Goal: Information Seeking & Learning: Learn about a topic

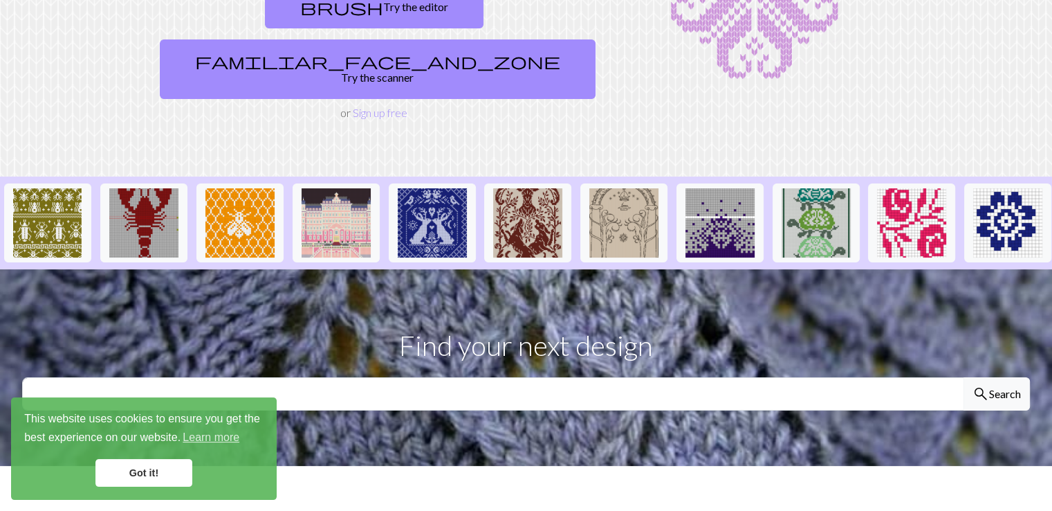
scroll to position [230, 0]
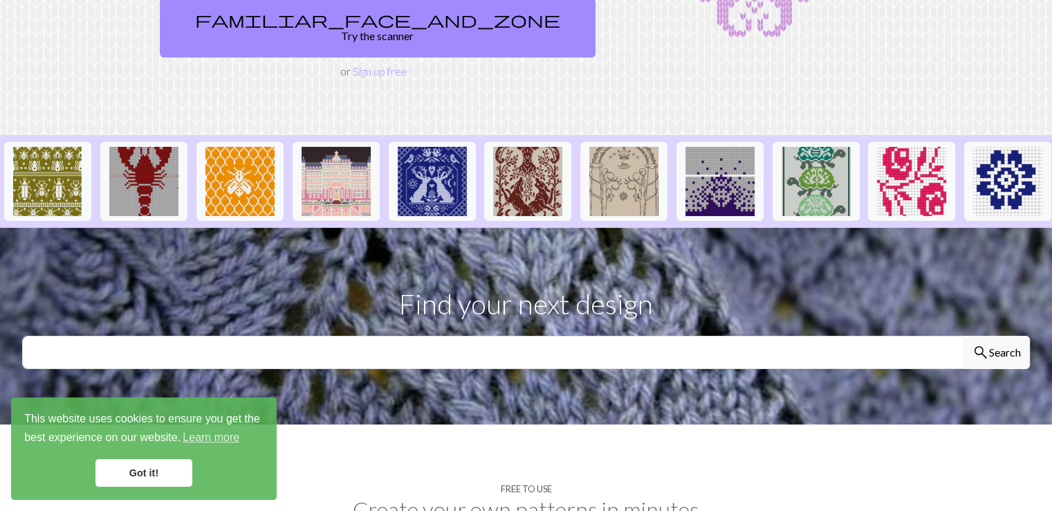
click at [124, 479] on link "Got it!" at bounding box center [143, 473] width 97 height 28
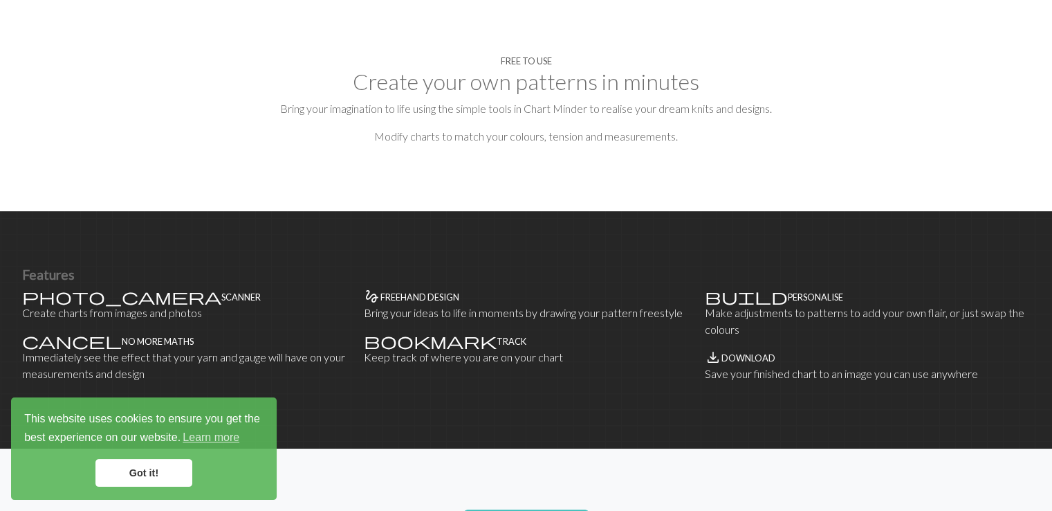
scroll to position [461, 0]
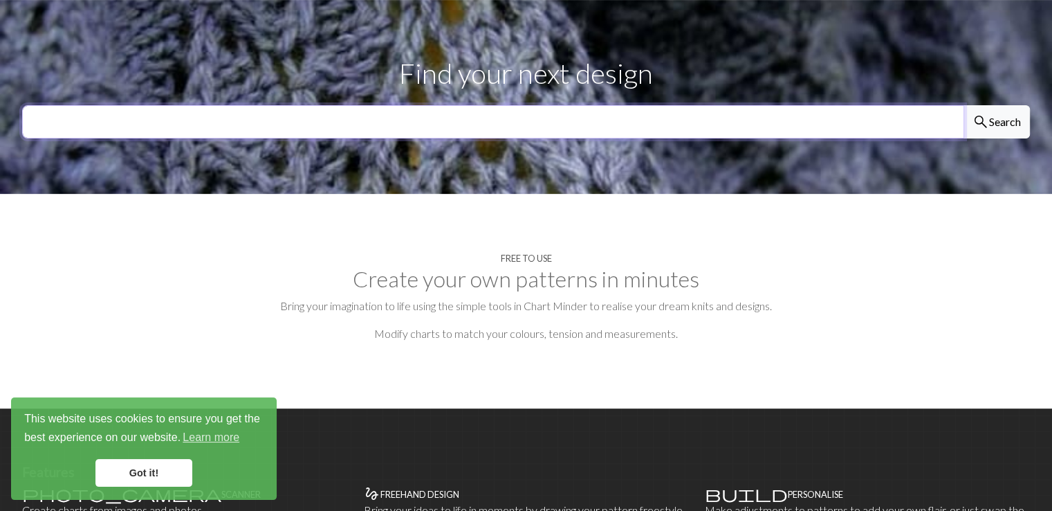
click at [383, 105] on input "text" at bounding box center [493, 121] width 942 height 33
type input "ㅎ"
type input "geko"
click at [964, 105] on button "search Search" at bounding box center [997, 121] width 66 height 33
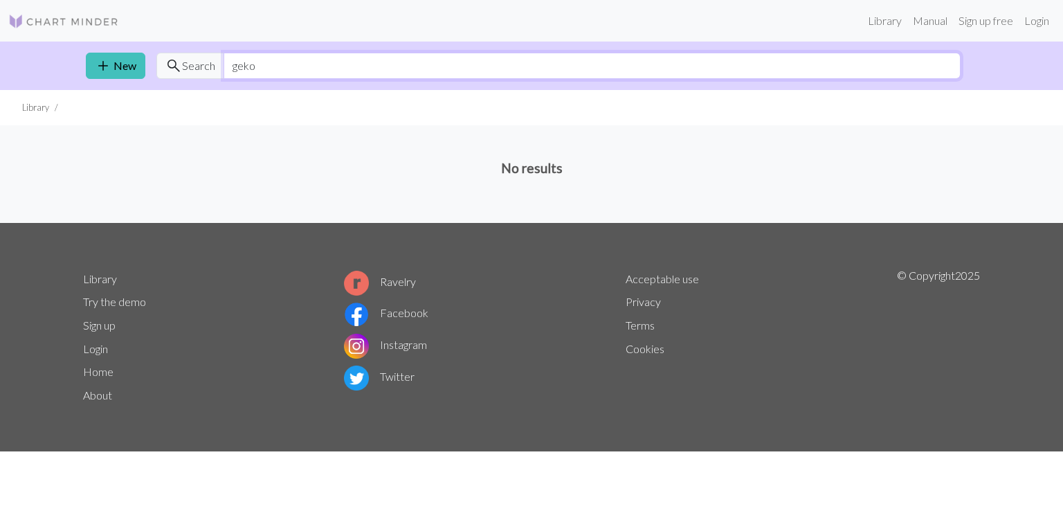
click at [287, 63] on input "geko" at bounding box center [591, 66] width 737 height 26
type input "g"
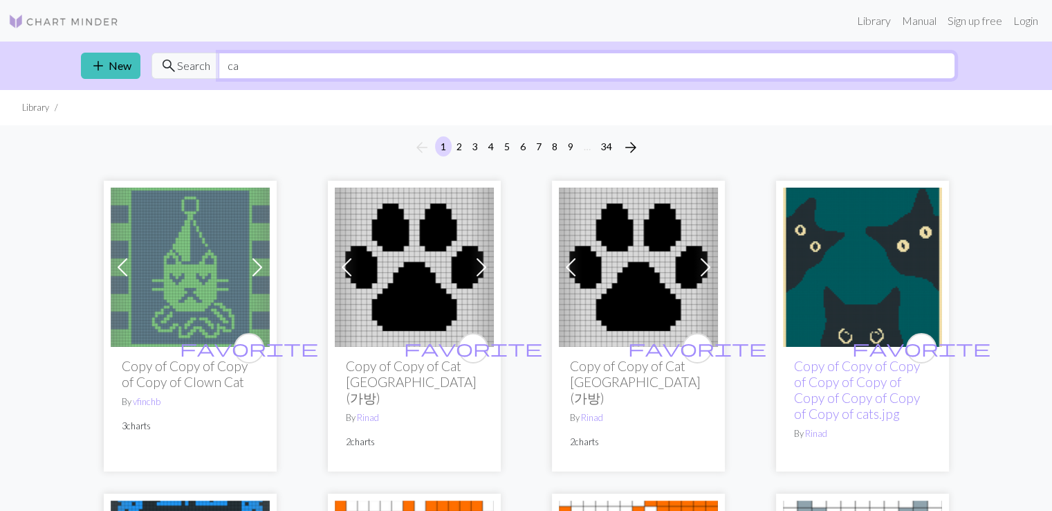
type input "c"
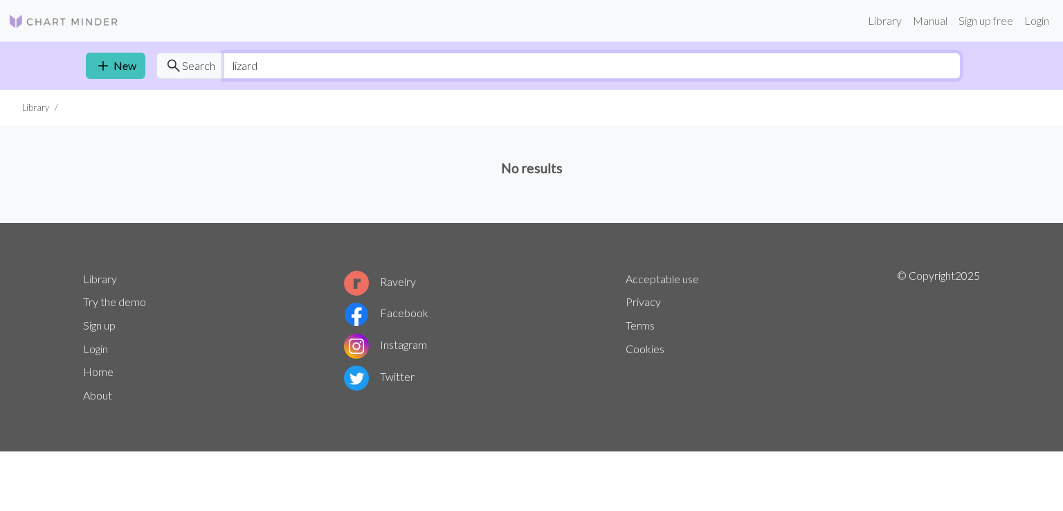
type input "lizard"
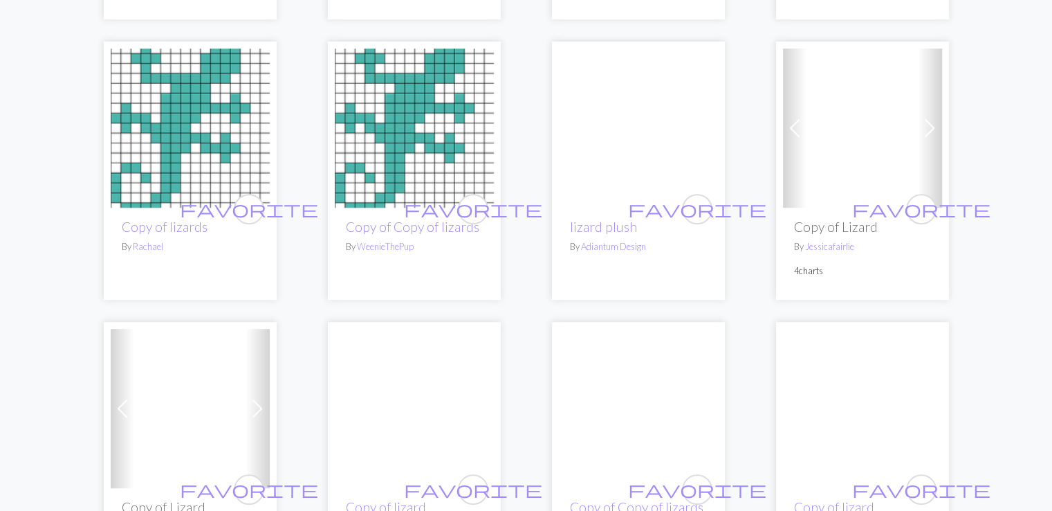
scroll to position [576, 0]
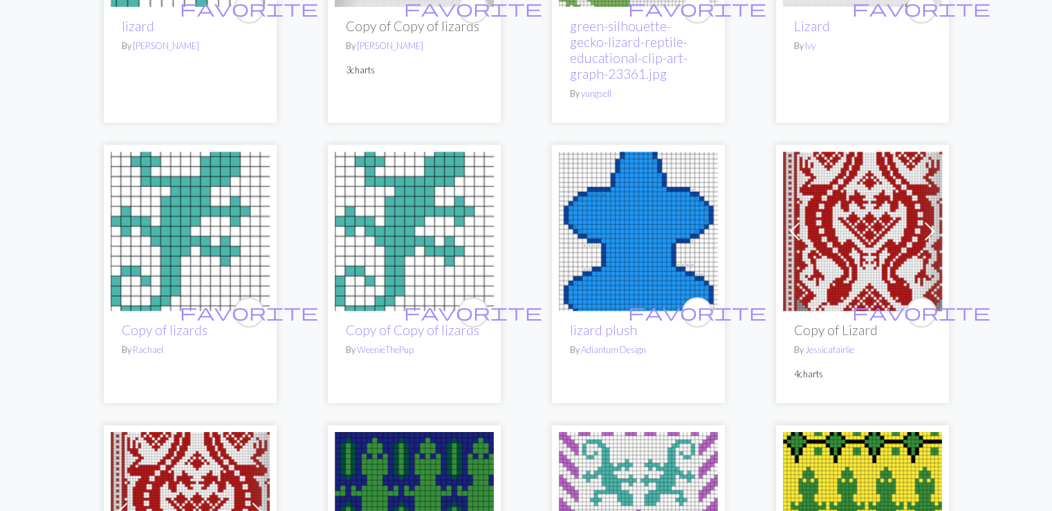
click at [417, 230] on img at bounding box center [414, 231] width 159 height 159
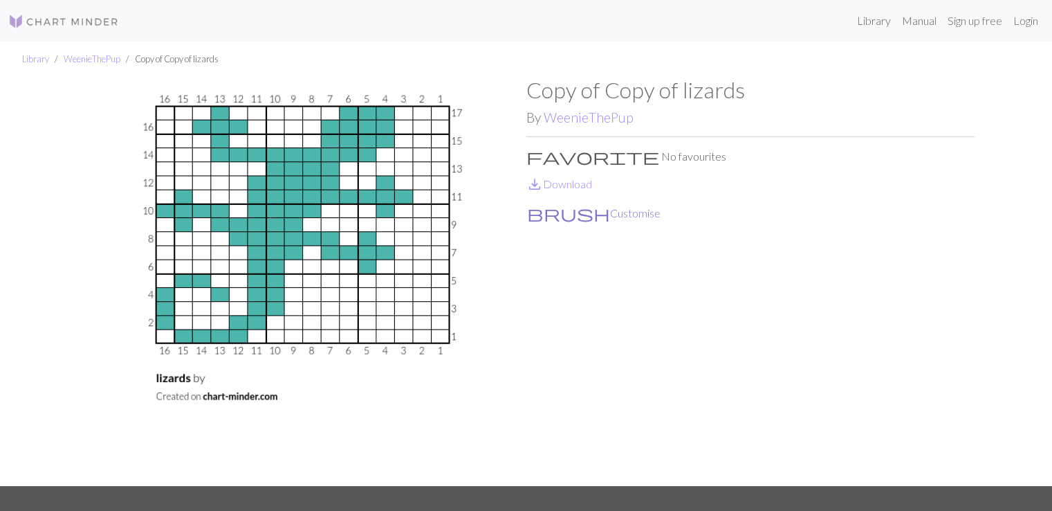
click at [566, 208] on button "brush Customise" at bounding box center [593, 213] width 135 height 18
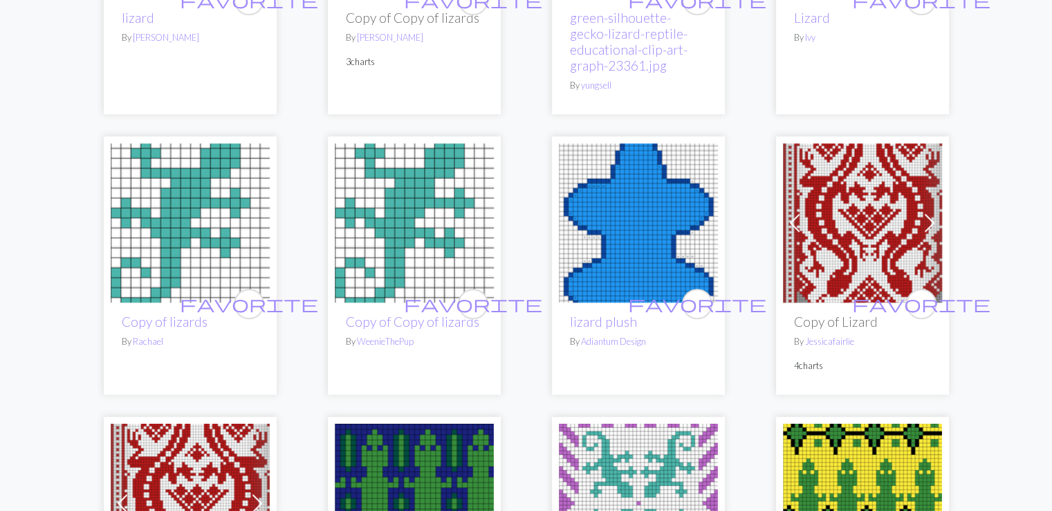
scroll to position [692, 0]
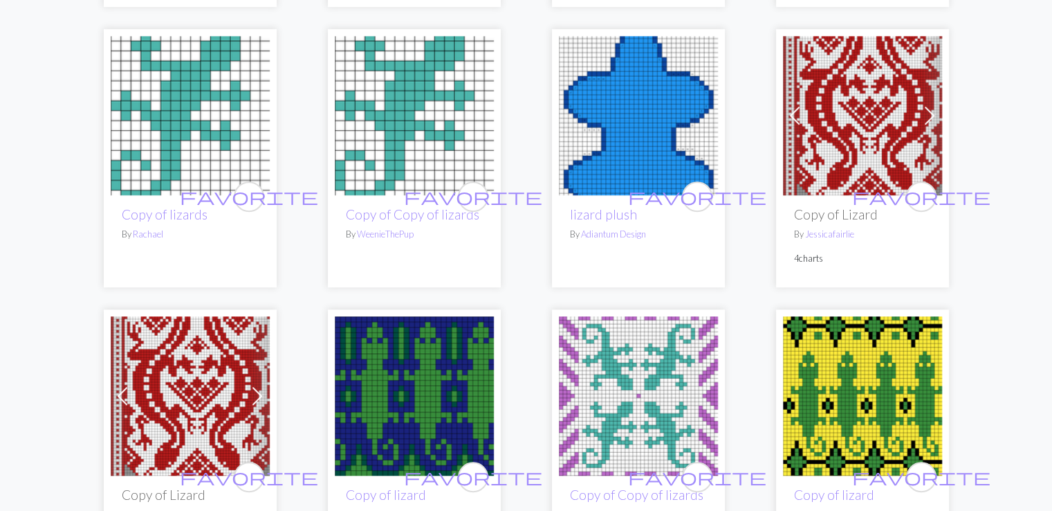
click at [398, 99] on img at bounding box center [414, 115] width 159 height 159
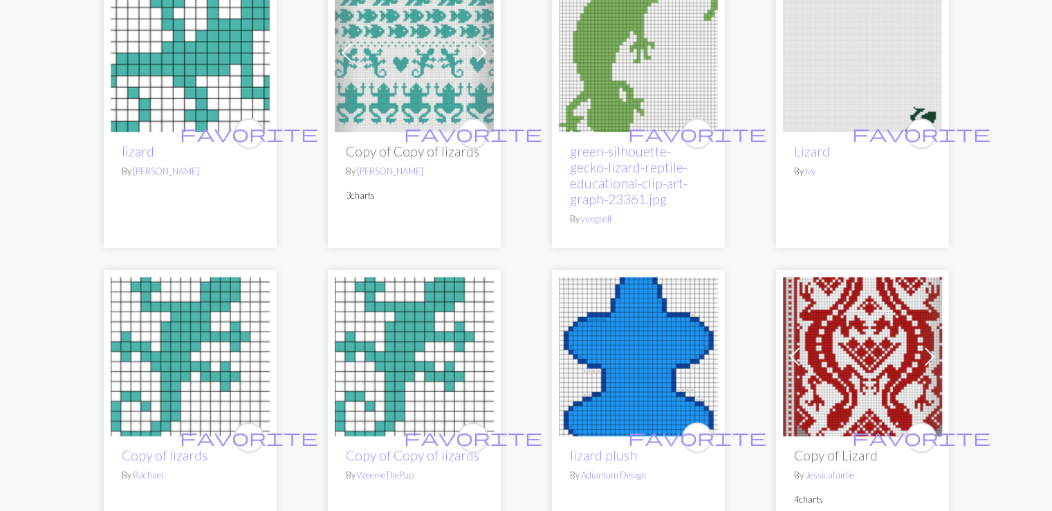
scroll to position [347, 0]
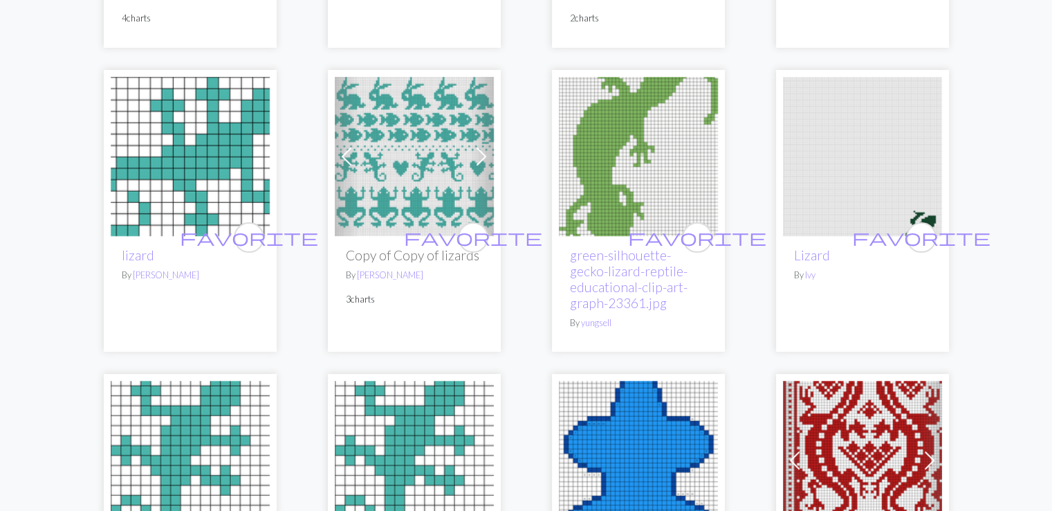
click at [172, 180] on img at bounding box center [190, 156] width 159 height 159
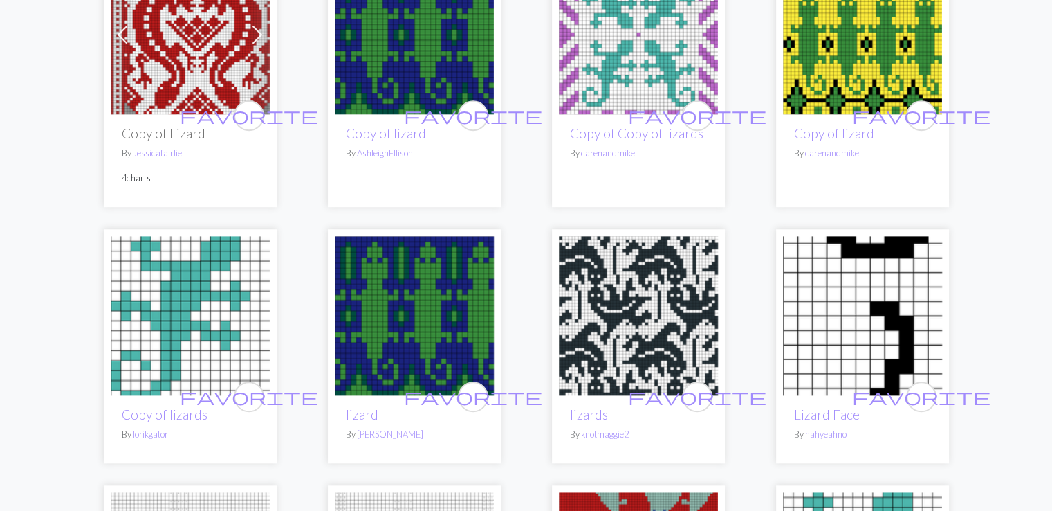
scroll to position [1153, 0]
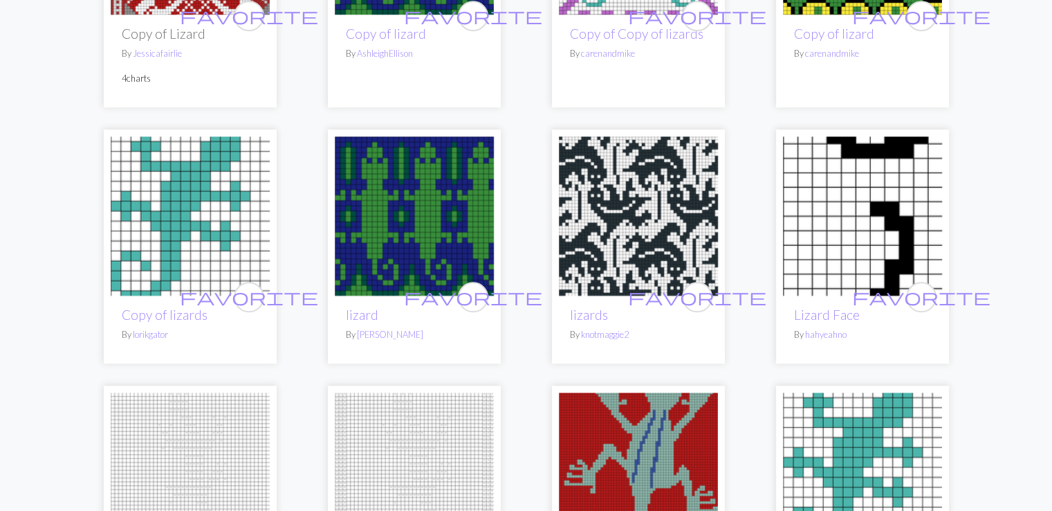
click at [225, 240] on img at bounding box center [190, 215] width 159 height 159
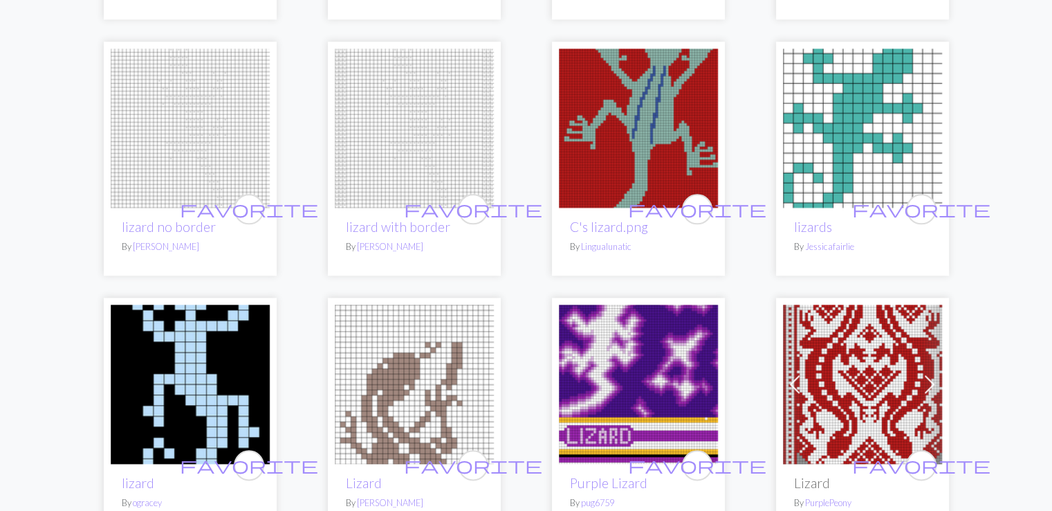
scroll to position [1384, 0]
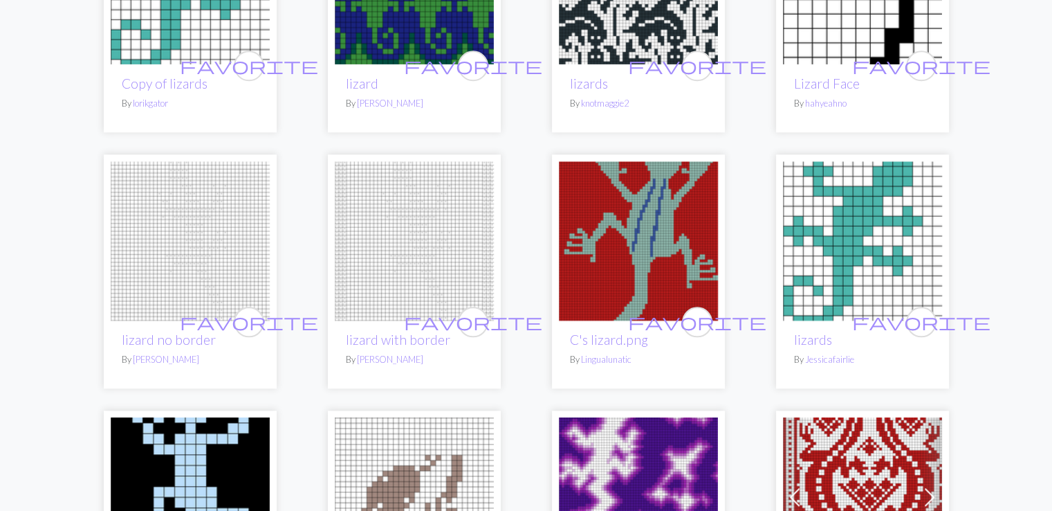
click at [823, 219] on img at bounding box center [862, 240] width 159 height 159
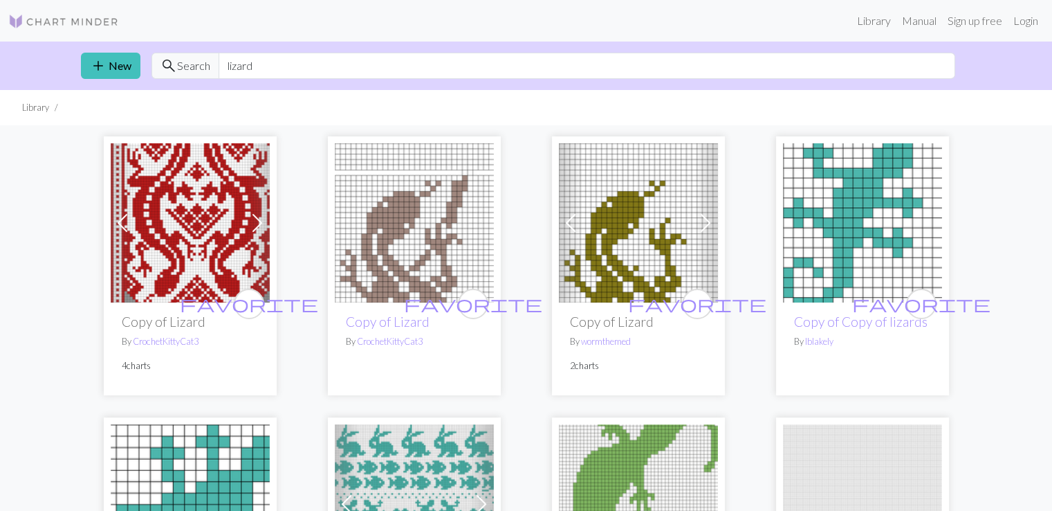
click at [833, 182] on img at bounding box center [862, 222] width 159 height 159
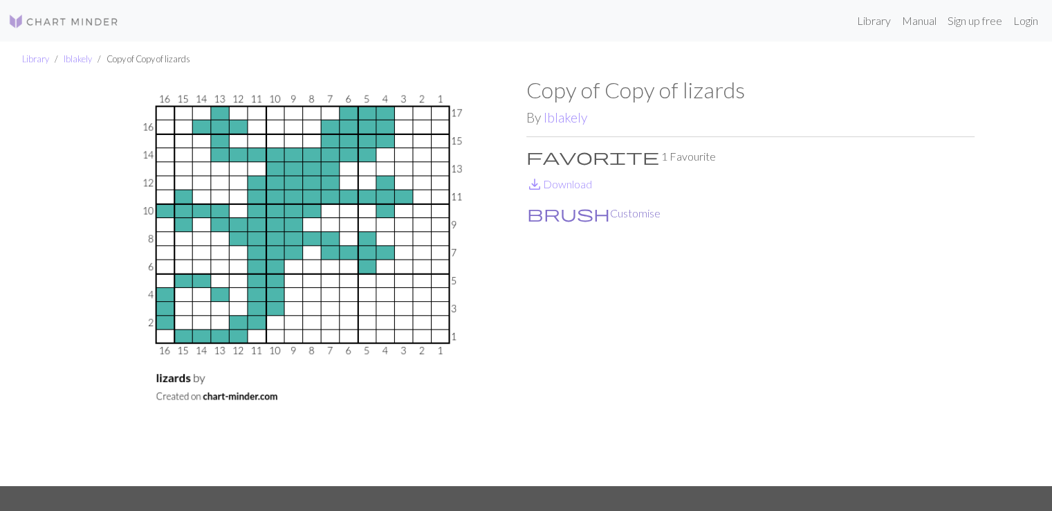
click at [575, 219] on button "brush Customise" at bounding box center [593, 213] width 135 height 18
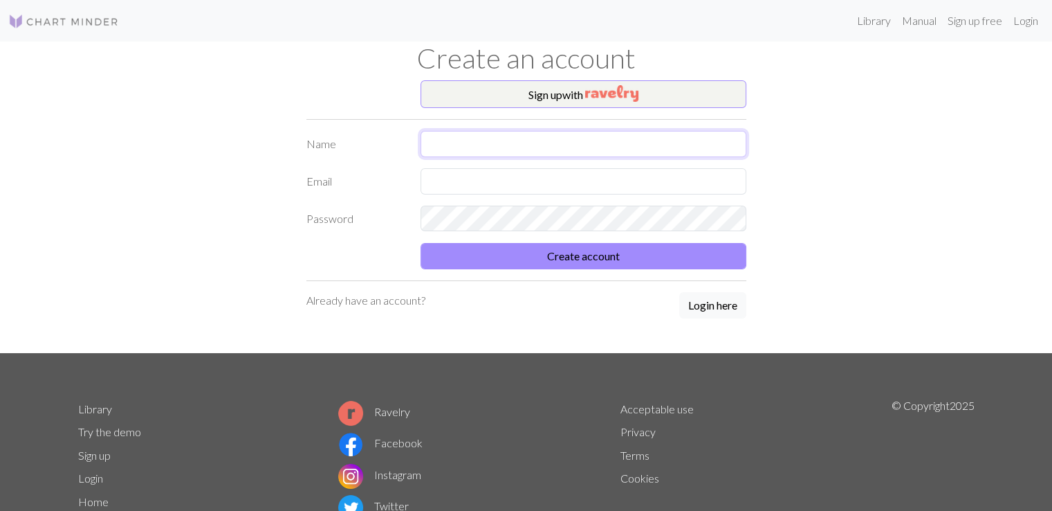
click at [512, 149] on input "text" at bounding box center [584, 144] width 326 height 26
type input "han"
click at [496, 164] on form "Name han Email Password Create account" at bounding box center [526, 200] width 440 height 138
click at [492, 187] on input "text" at bounding box center [584, 181] width 326 height 26
type input "[EMAIL_ADDRESS][DOMAIN_NAME]"
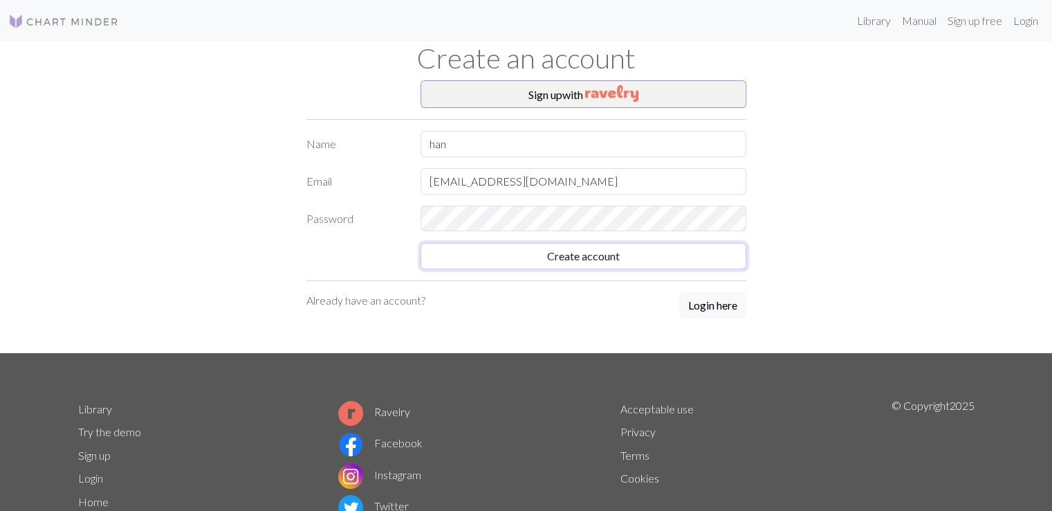
click at [434, 253] on form "Name han Email [EMAIL_ADDRESS][DOMAIN_NAME] Password Create account" at bounding box center [526, 200] width 440 height 138
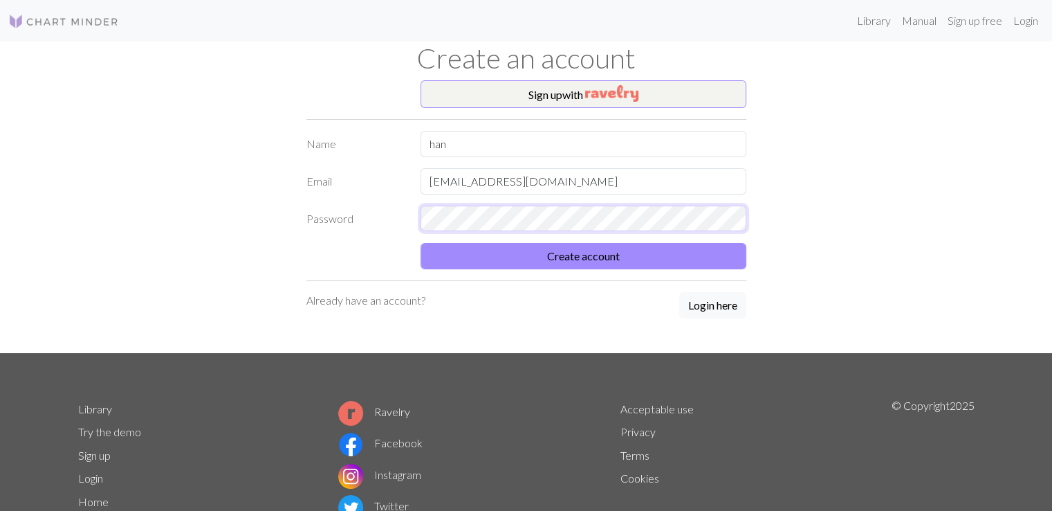
click at [421, 243] on button "Create account" at bounding box center [584, 256] width 326 height 26
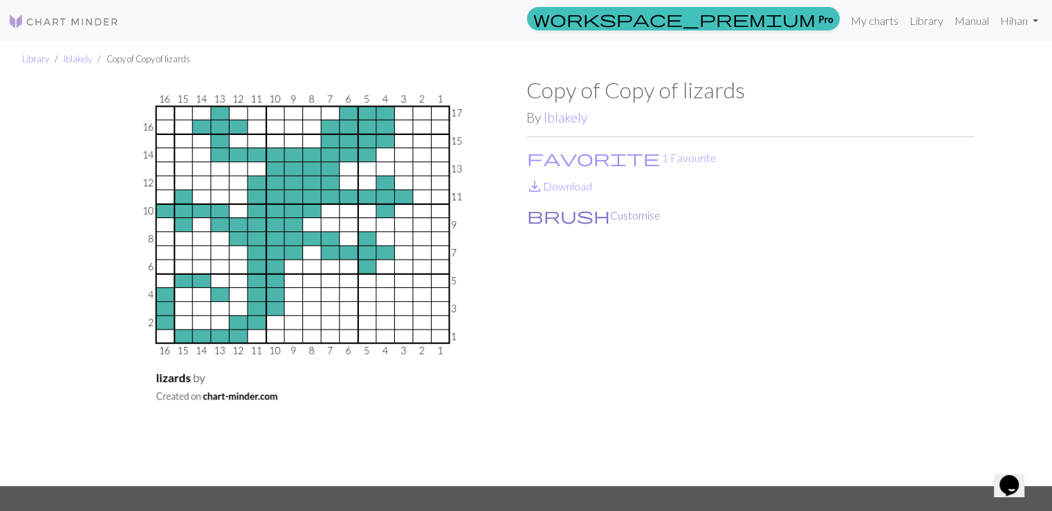
click at [567, 221] on button "brush Customise" at bounding box center [593, 215] width 135 height 18
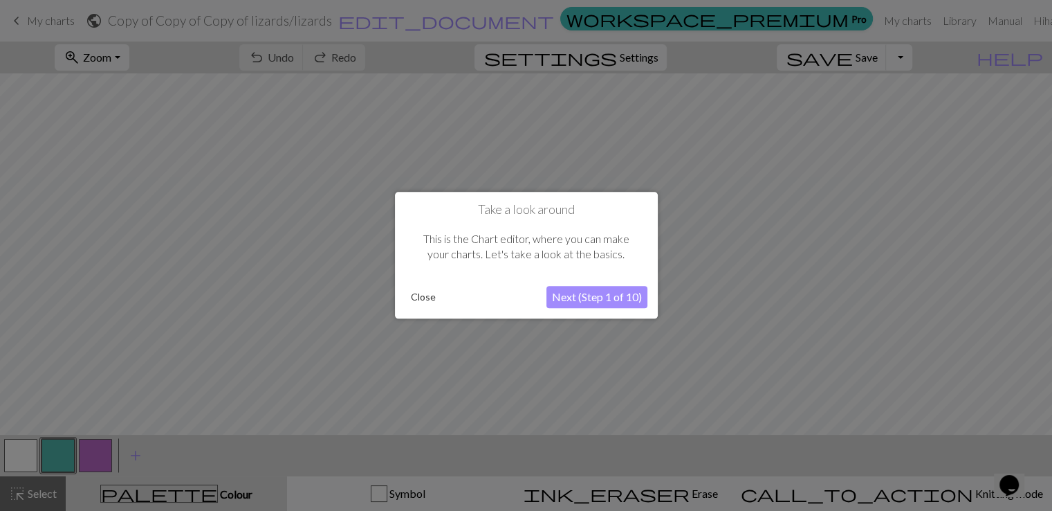
click at [415, 297] on button "Close" at bounding box center [423, 297] width 36 height 21
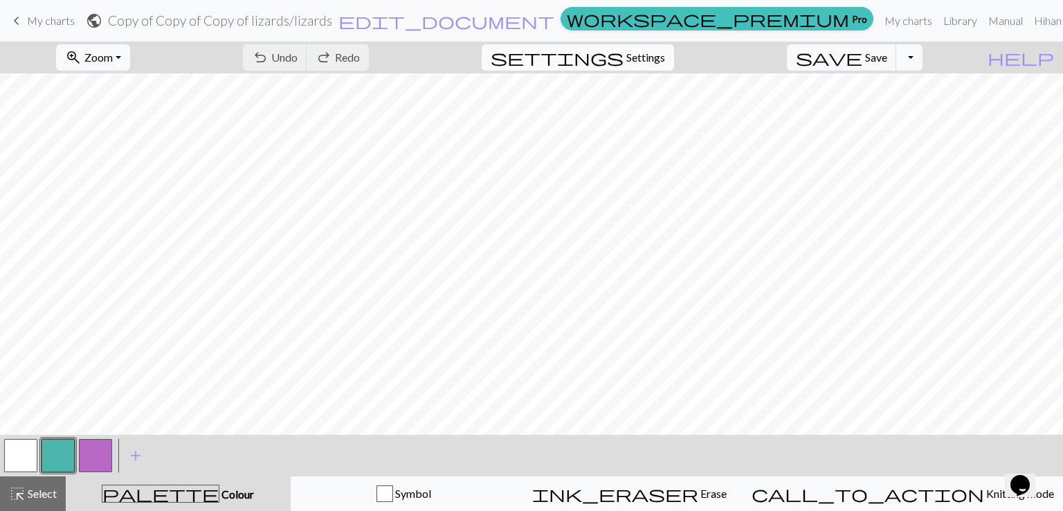
click at [650, 68] on button "settings Settings" at bounding box center [578, 57] width 192 height 26
select select "worsted"
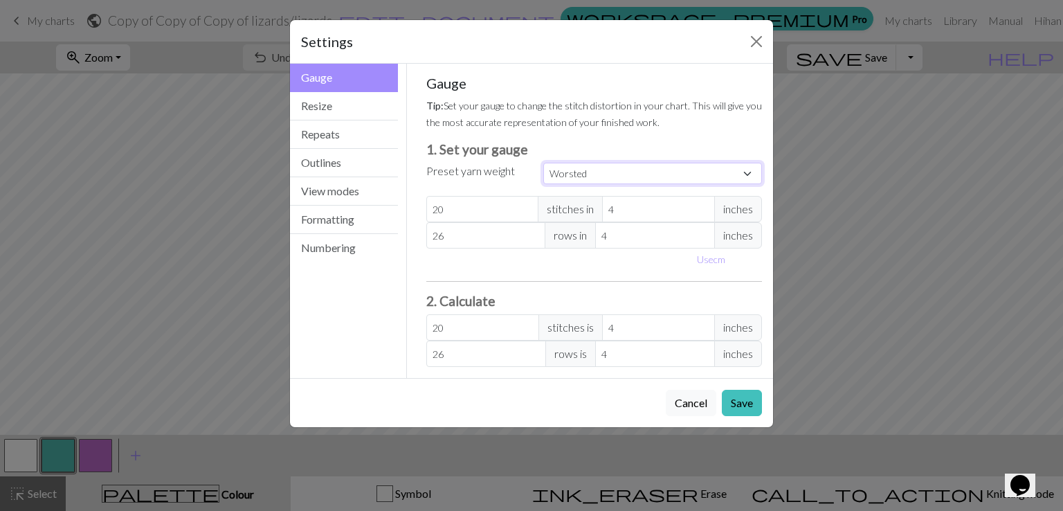
click at [729, 176] on select "Custom Square Lace Light Fingering Fingering Sport Double knit Worsted Aran Bul…" at bounding box center [652, 173] width 219 height 21
click at [754, 37] on button "Close" at bounding box center [756, 41] width 22 height 22
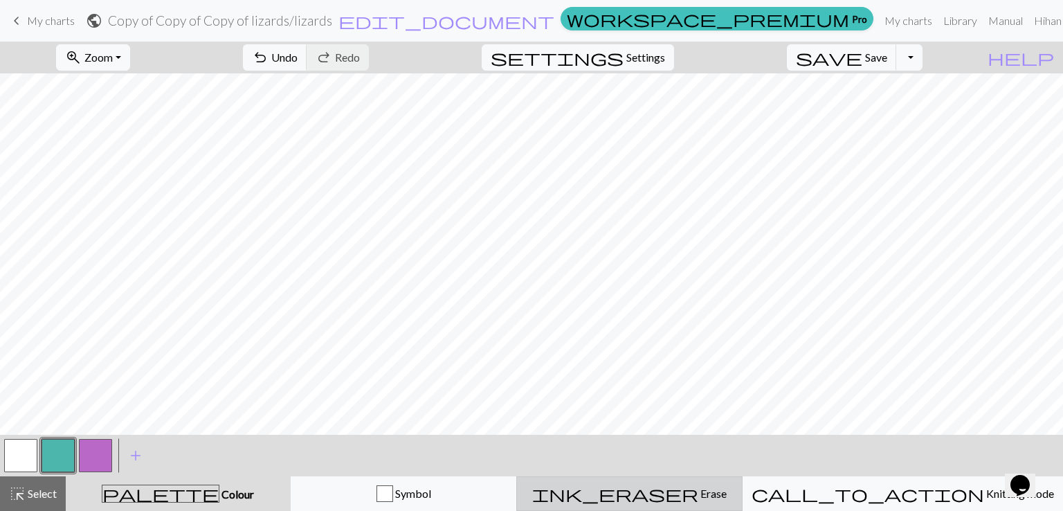
click at [678, 493] on span "ink_eraser" at bounding box center [615, 493] width 166 height 19
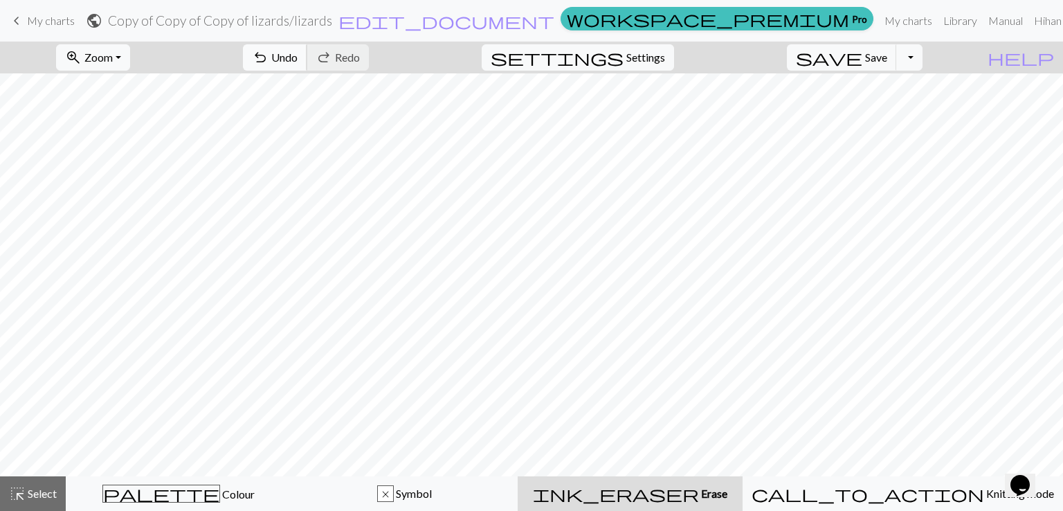
click at [297, 60] on span "Undo" at bounding box center [284, 57] width 26 height 13
click at [297, 63] on span "Undo" at bounding box center [284, 57] width 26 height 13
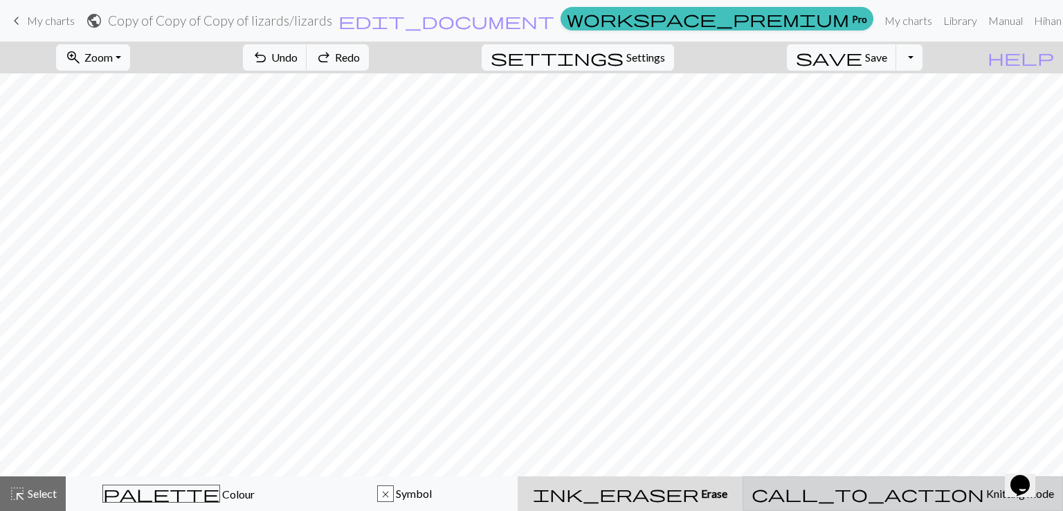
click at [901, 493] on span "call_to_action" at bounding box center [867, 493] width 232 height 19
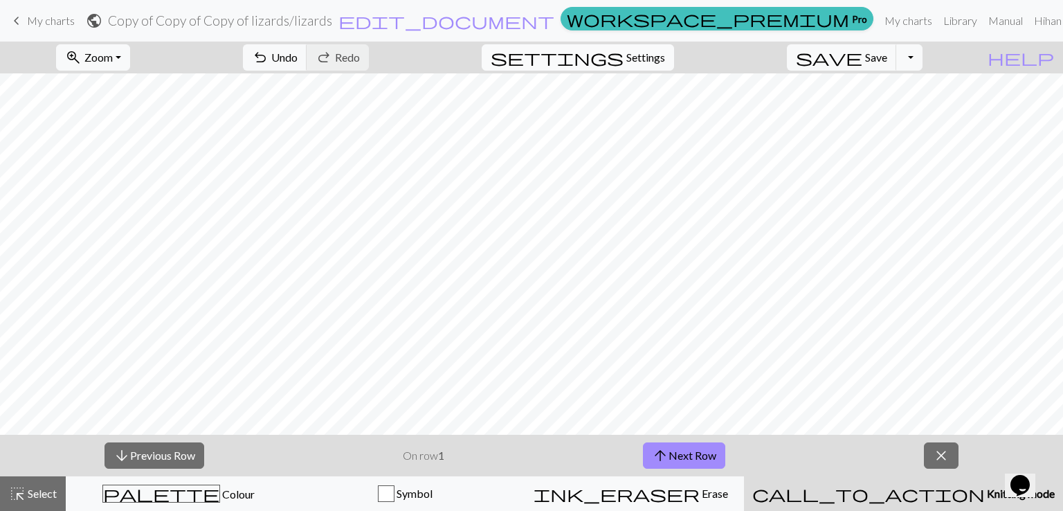
click at [660, 51] on span "Settings" at bounding box center [645, 57] width 39 height 17
select select "worsted"
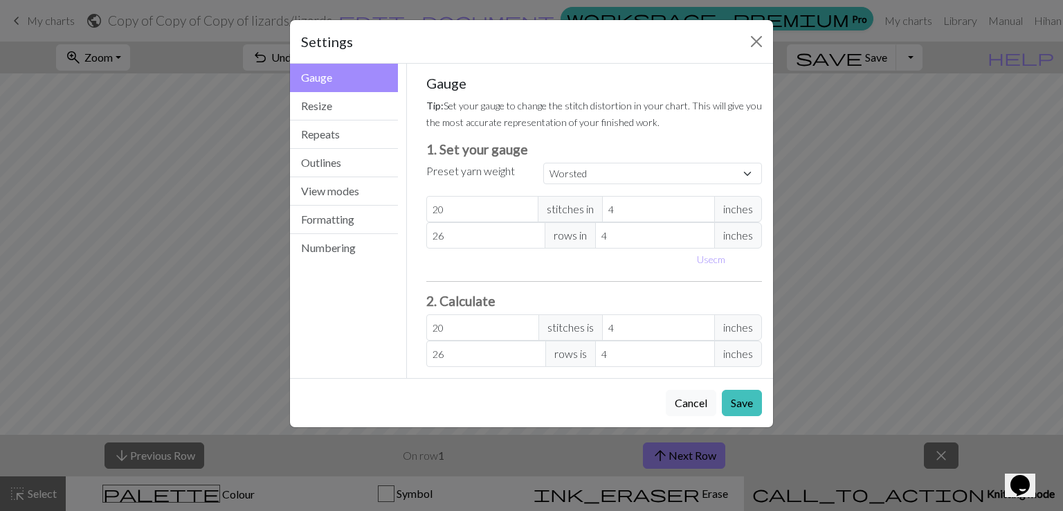
drag, startPoint x: 641, startPoint y: 46, endPoint x: 899, endPoint y: 44, distance: 258.1
click at [899, 44] on div "Settings Gauge Gauge Resize Repeats Outlines View modes Formatting Numbering Ga…" at bounding box center [531, 255] width 1063 height 511
click at [718, 260] on button "Use cm" at bounding box center [710, 258] width 41 height 21
type input "10.16"
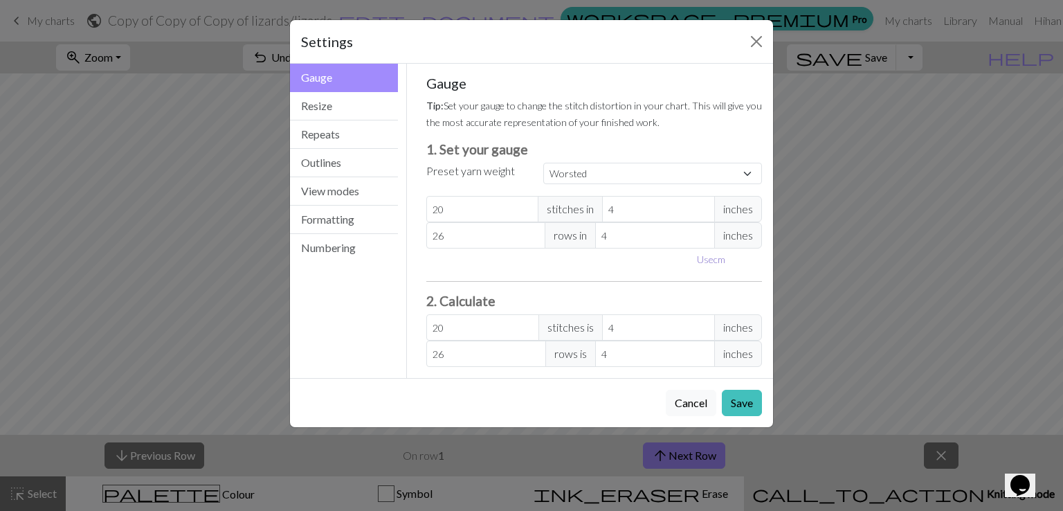
type input "10.16"
click at [324, 192] on button "View modes" at bounding box center [344, 191] width 108 height 28
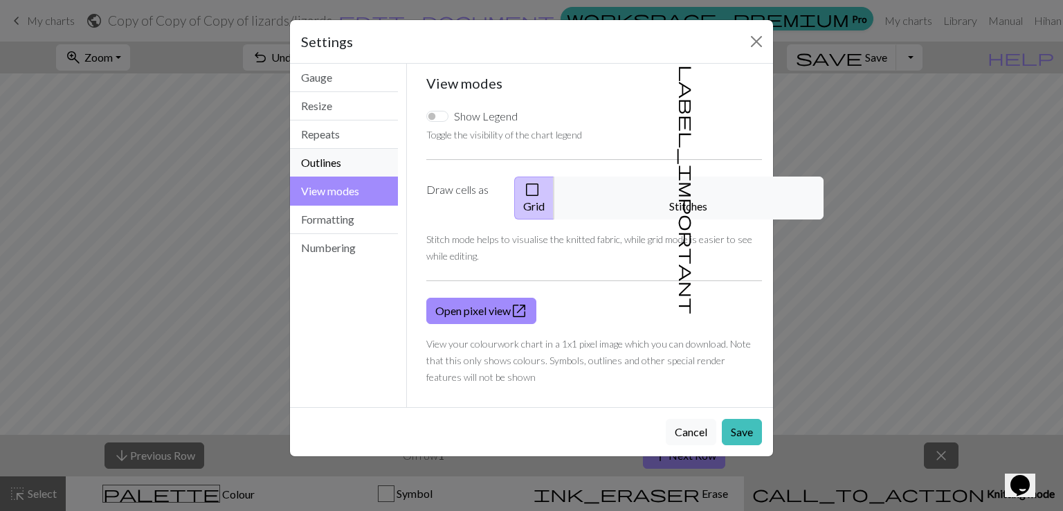
click at [309, 163] on button "Outlines" at bounding box center [344, 163] width 108 height 28
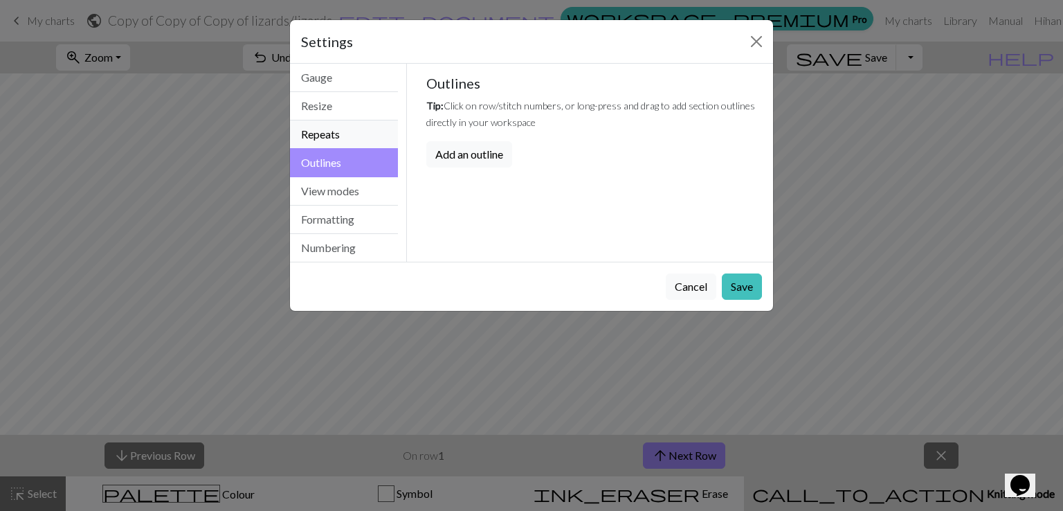
click at [313, 143] on button "Repeats" at bounding box center [344, 134] width 108 height 28
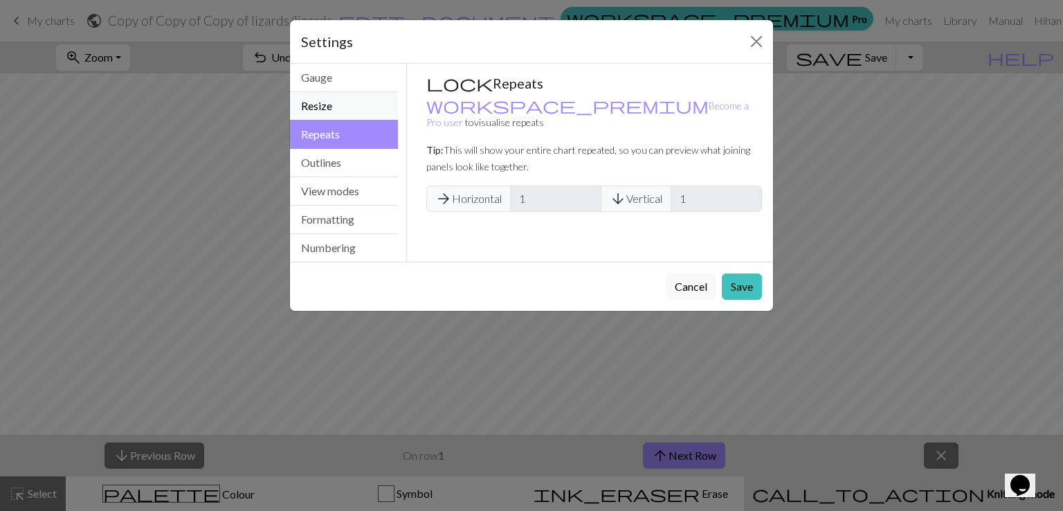
click at [316, 107] on button "Resize" at bounding box center [344, 106] width 108 height 28
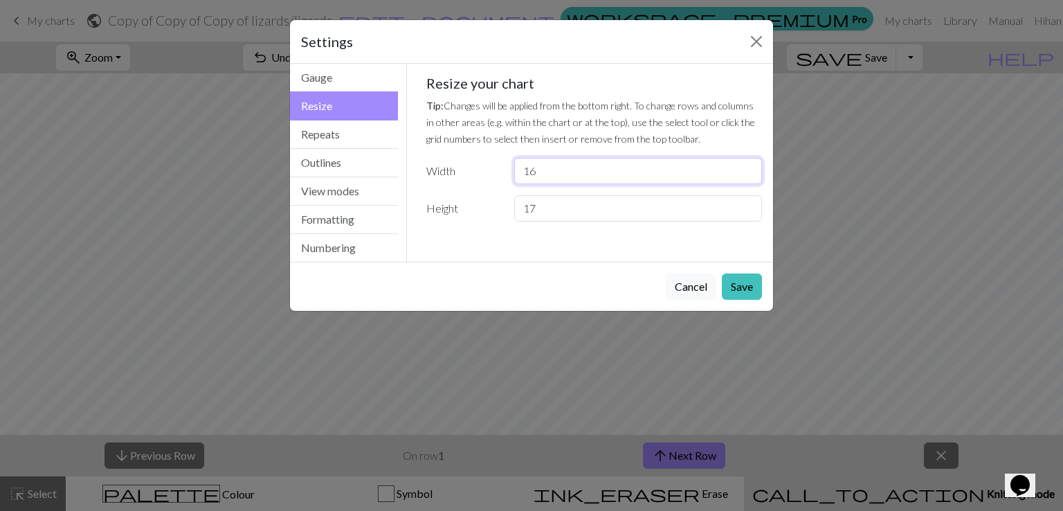
click at [565, 169] on input "16" at bounding box center [638, 171] width 248 height 26
type input "1"
type input "0"
type input "9"
type input "7"
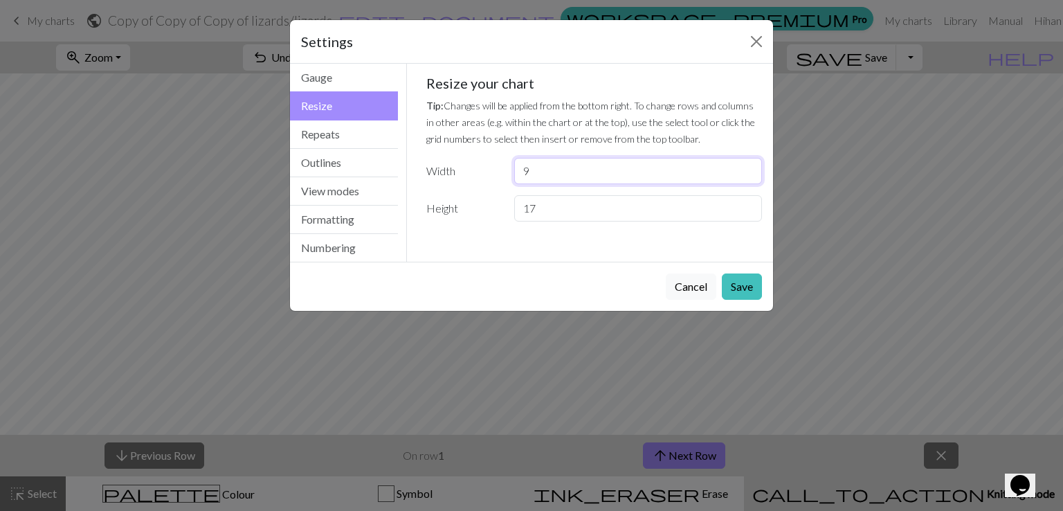
type input "9"
click at [576, 212] on input "17" at bounding box center [638, 208] width 248 height 26
type input "1"
type input "7"
click at [748, 282] on button "Save" at bounding box center [742, 286] width 40 height 26
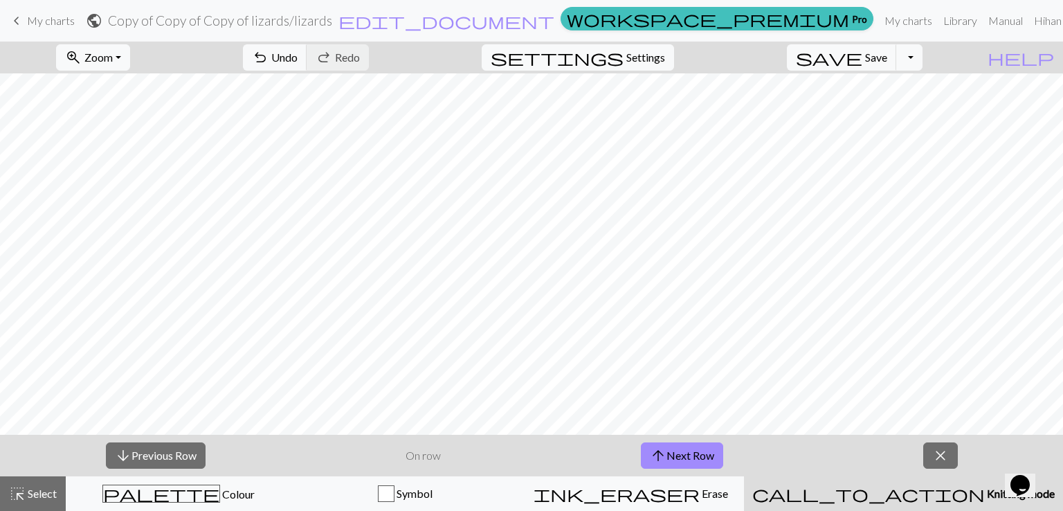
click at [984, 493] on span "Knitting mode" at bounding box center [1019, 492] width 70 height 13
click at [653, 51] on span "Settings" at bounding box center [645, 57] width 39 height 17
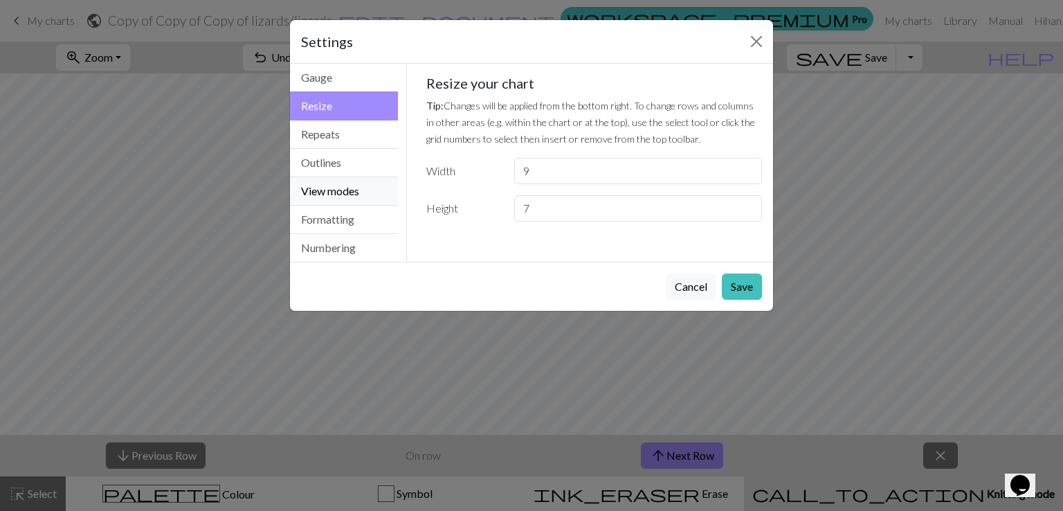
click at [349, 197] on button "View modes" at bounding box center [344, 191] width 108 height 28
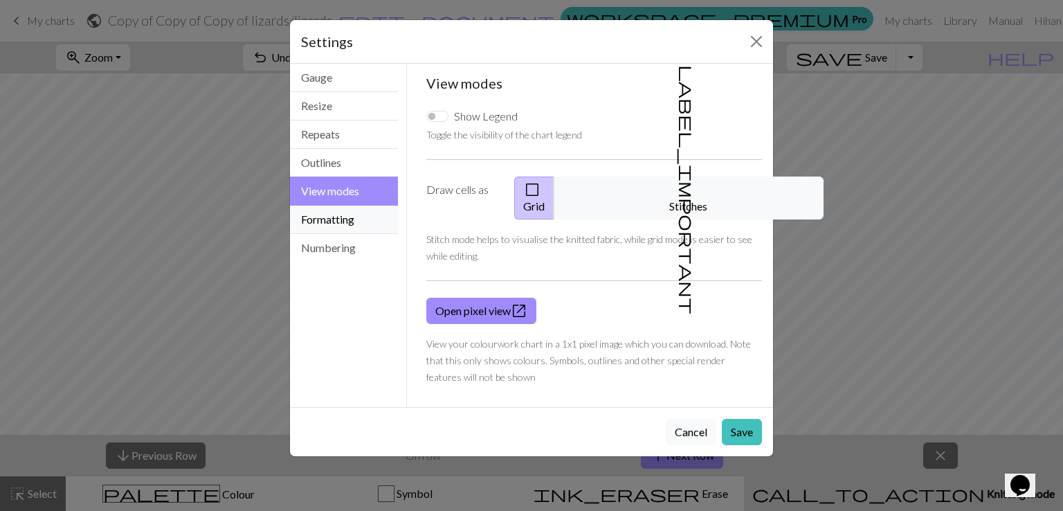
click at [329, 219] on button "Formatting" at bounding box center [344, 219] width 108 height 28
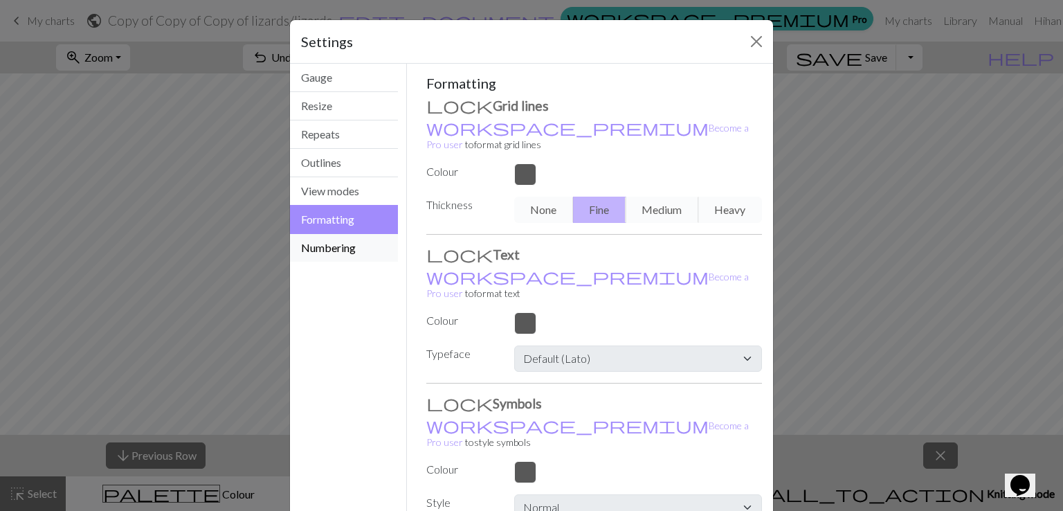
click at [324, 239] on button "Numbering" at bounding box center [344, 248] width 108 height 28
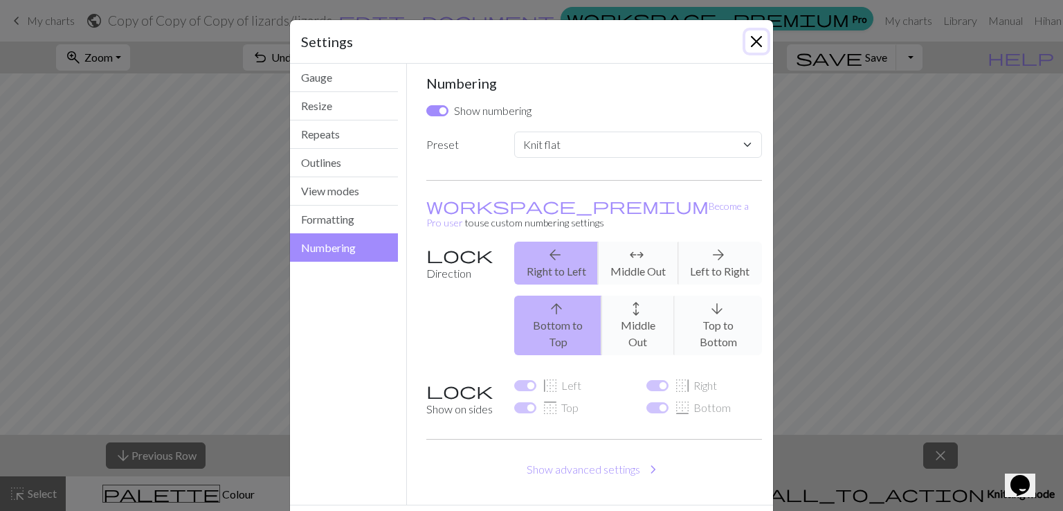
click at [745, 44] on button "Close" at bounding box center [756, 41] width 22 height 22
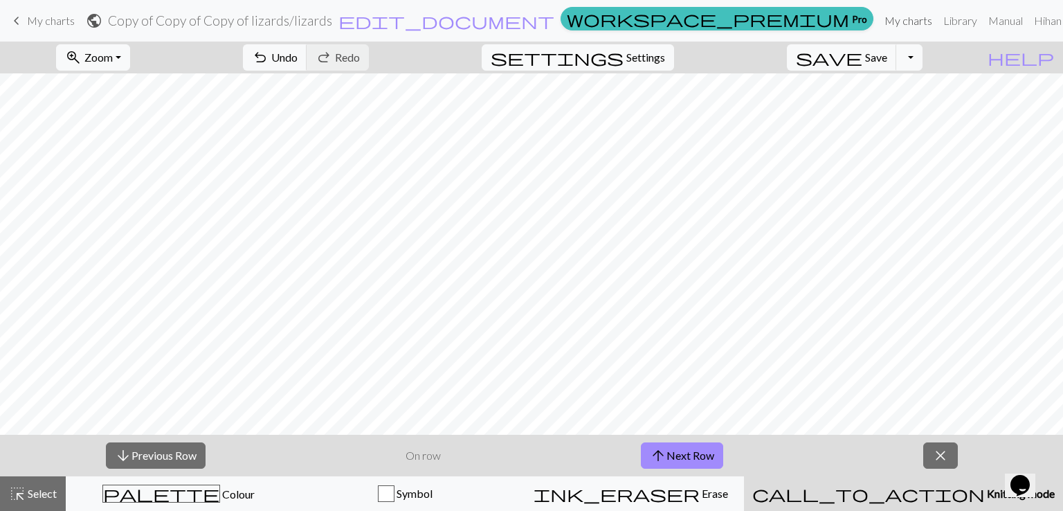
click at [879, 21] on link "My charts" at bounding box center [908, 21] width 59 height 28
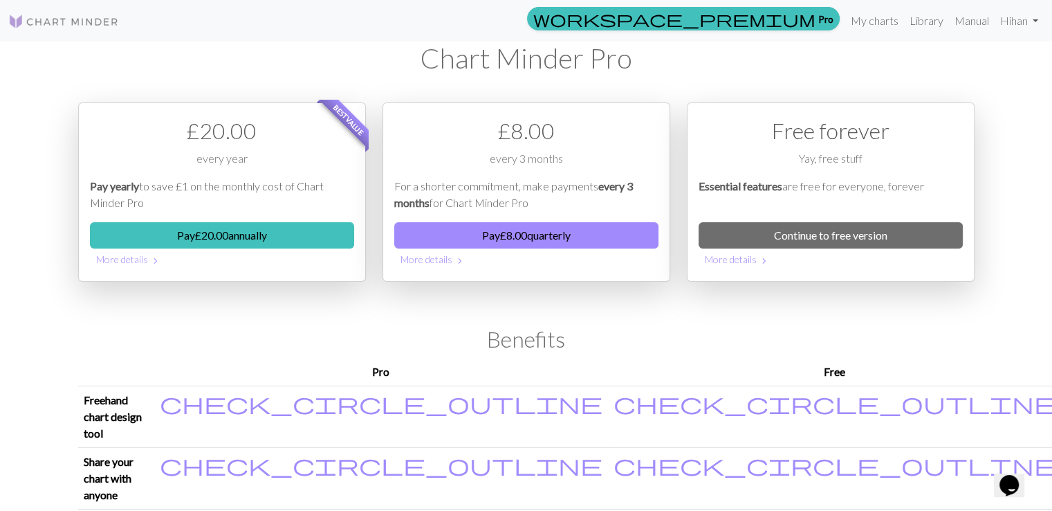
click at [23, 23] on img at bounding box center [63, 21] width 111 height 17
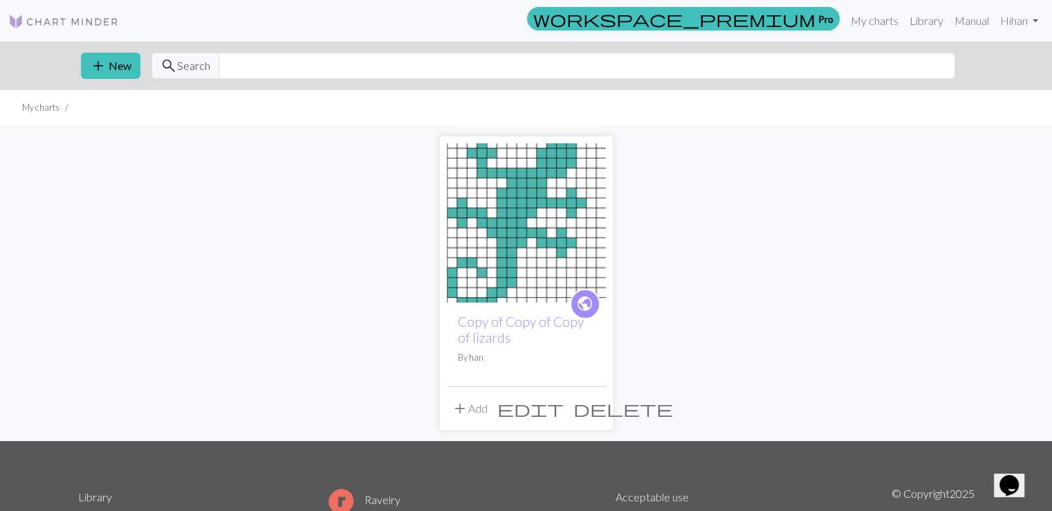
click at [553, 244] on img at bounding box center [526, 222] width 159 height 159
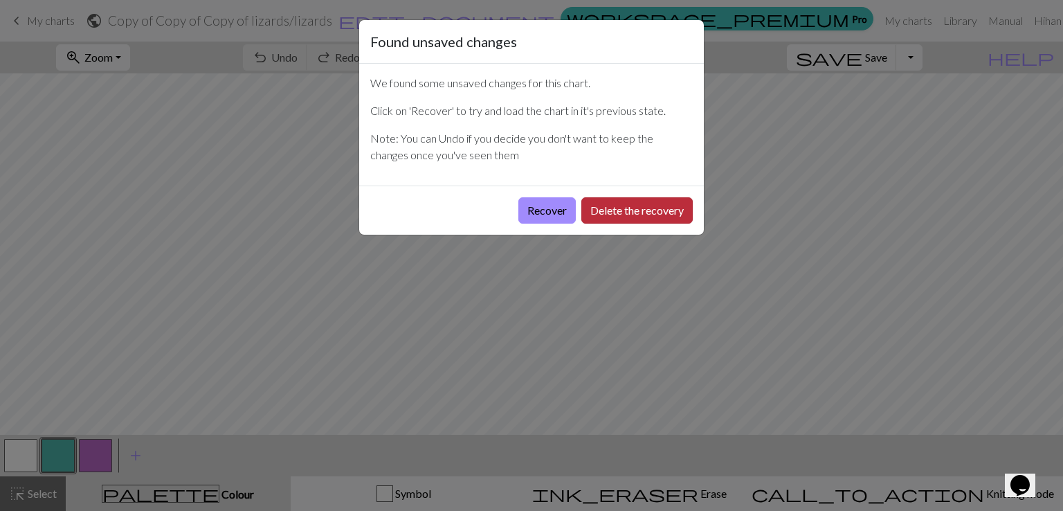
click at [613, 207] on button "Delete the recovery" at bounding box center [636, 210] width 111 height 26
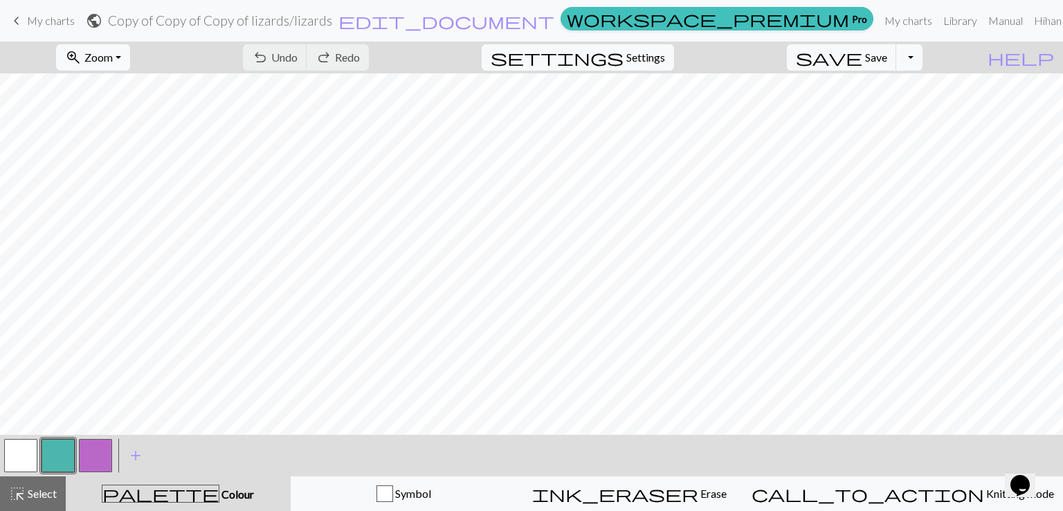
click at [85, 461] on button "button" at bounding box center [95, 455] width 33 height 33
click at [44, 496] on span "Select" at bounding box center [41, 492] width 31 height 13
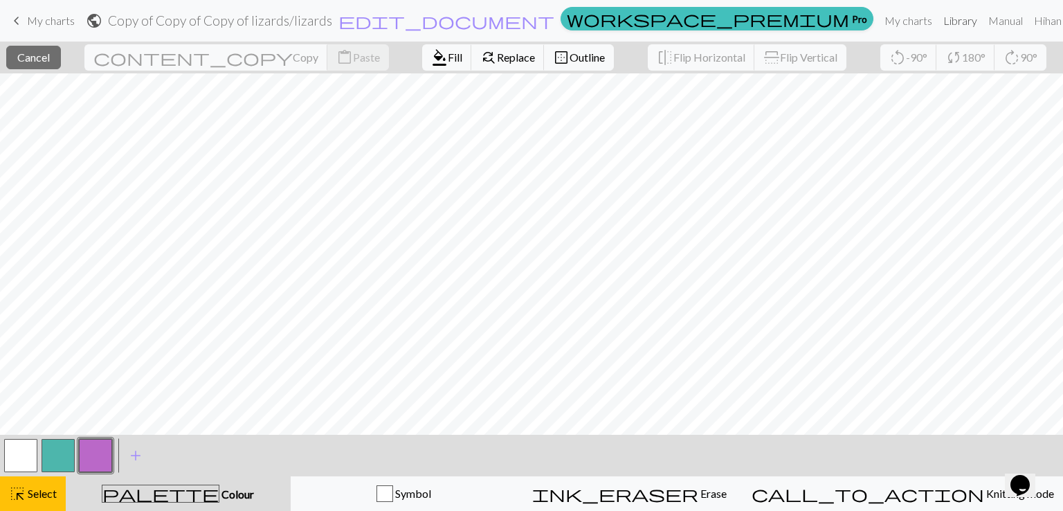
click at [941, 18] on link "Library" at bounding box center [959, 21] width 45 height 28
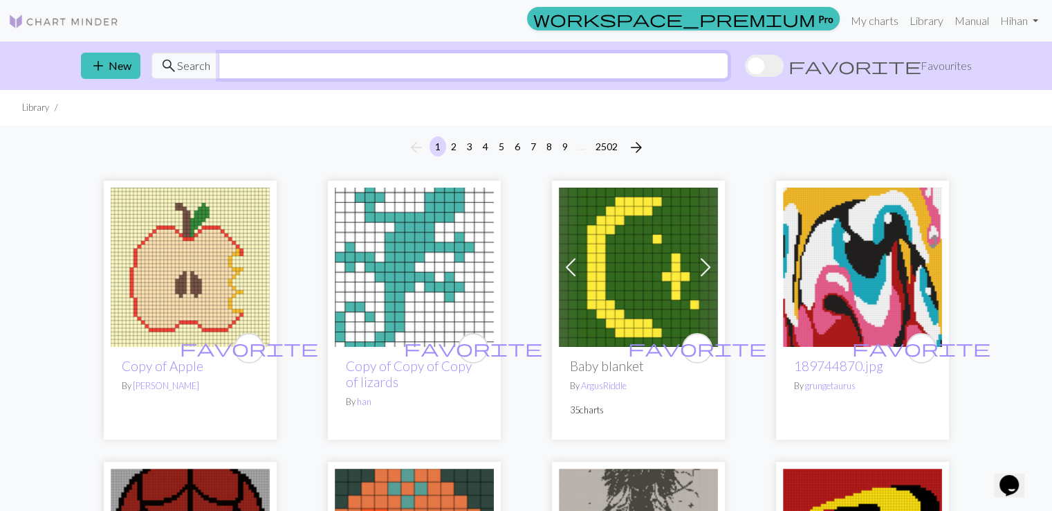
click at [253, 67] on input "text" at bounding box center [474, 66] width 510 height 26
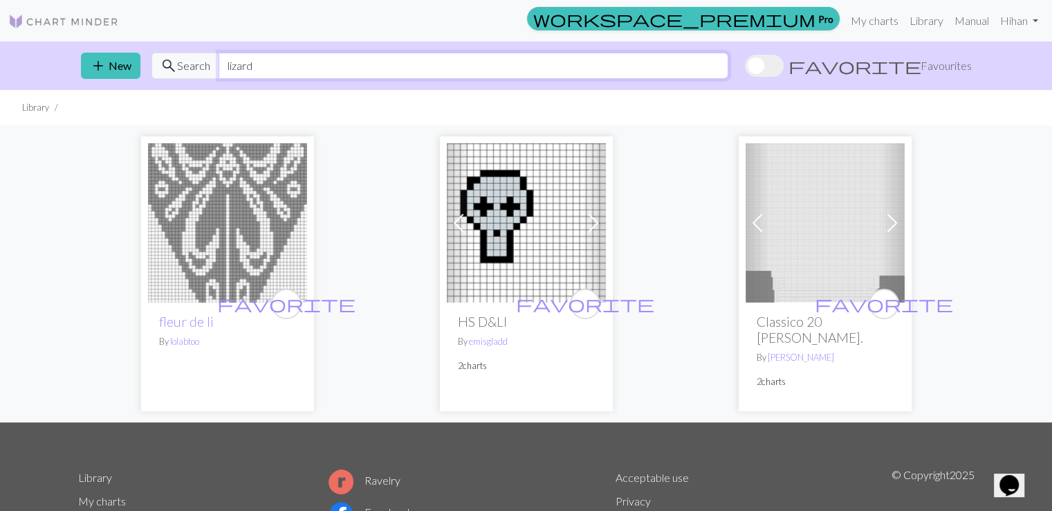
type input "lizard"
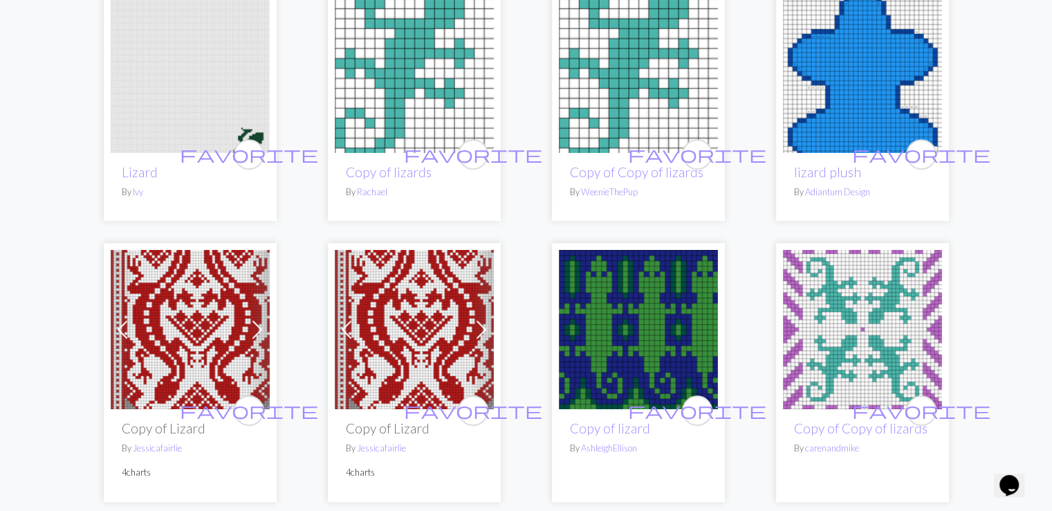
scroll to position [692, 0]
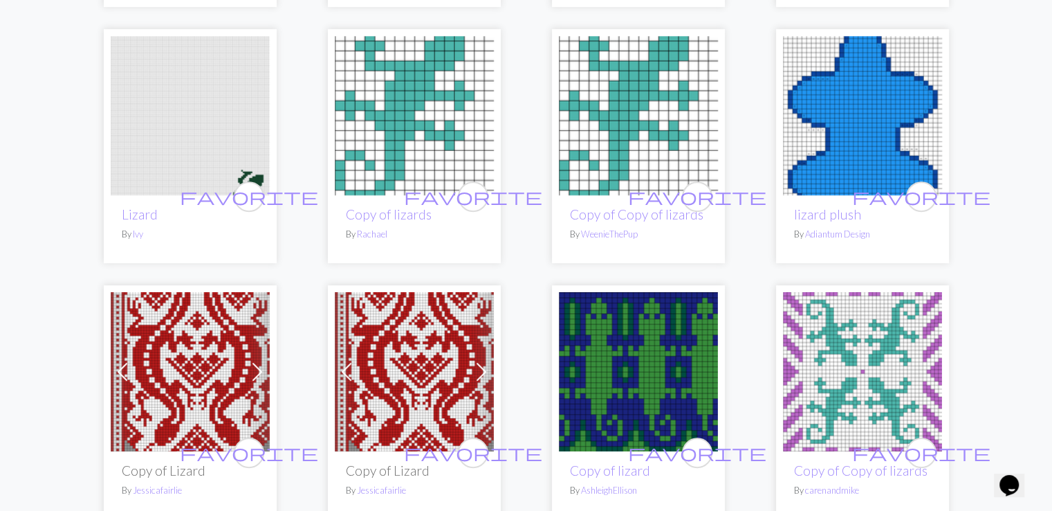
click at [138, 105] on img at bounding box center [190, 115] width 159 height 159
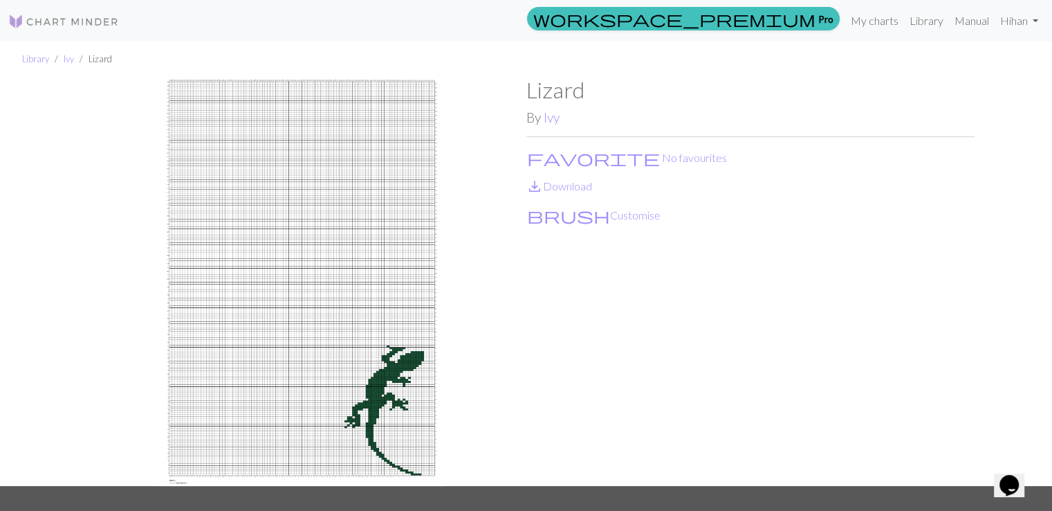
click at [250, 284] on img at bounding box center [302, 281] width 448 height 408
click at [559, 217] on button "brush Customise" at bounding box center [593, 215] width 135 height 18
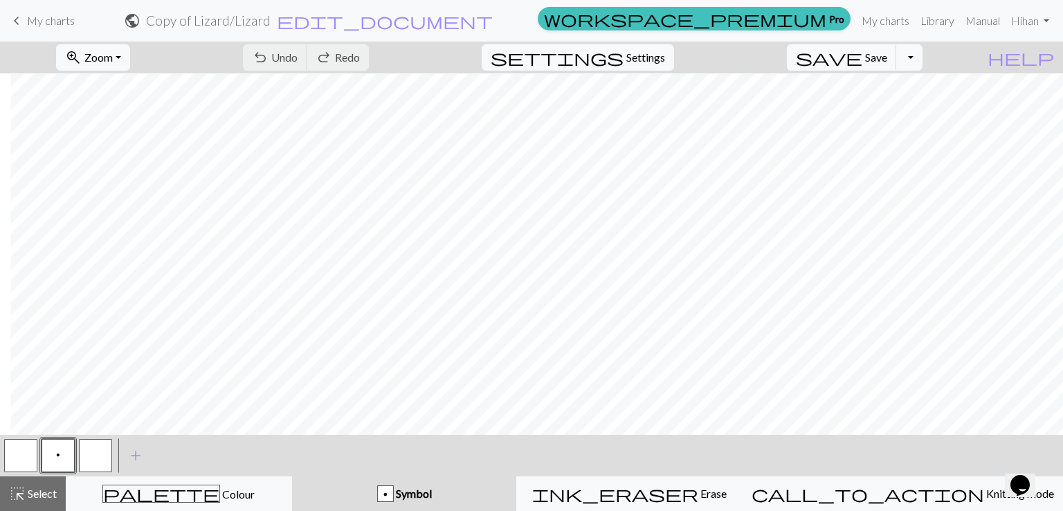
scroll to position [2017, 864]
click at [130, 62] on button "zoom_in Zoom Zoom" at bounding box center [93, 57] width 74 height 26
click at [144, 169] on button "50%" at bounding box center [111, 166] width 109 height 22
click at [130, 55] on button "zoom_in Zoom Zoom" at bounding box center [93, 57] width 74 height 26
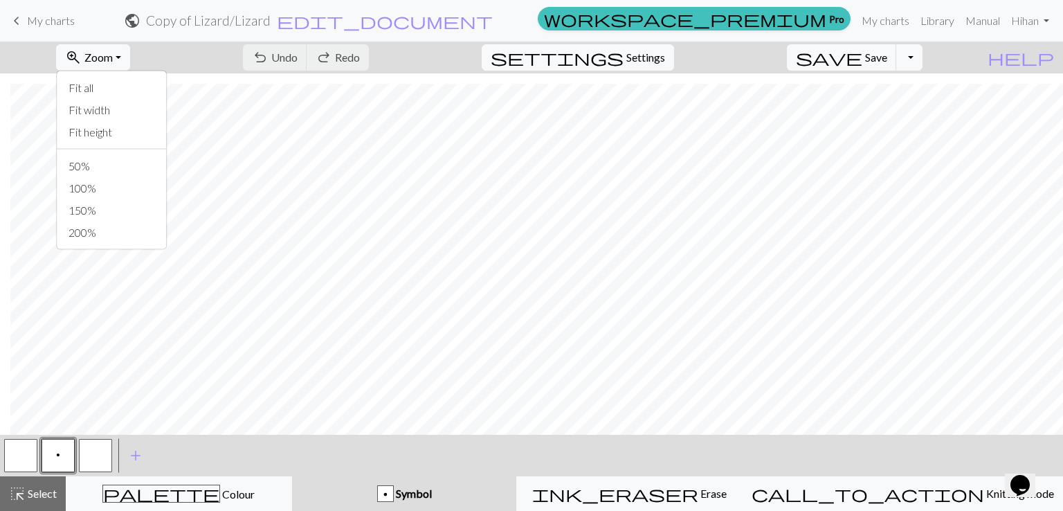
click at [234, 60] on div "zoom_in Zoom Zoom Fit all Fit width Fit height 50% 100% 150% 200% undo Undo Und…" at bounding box center [489, 58] width 978 height 32
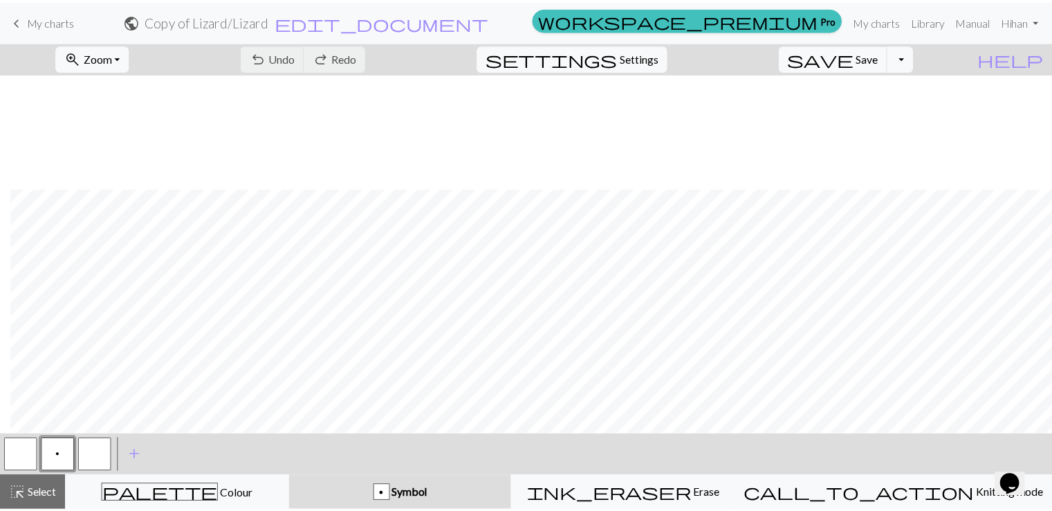
scroll to position [850, 10]
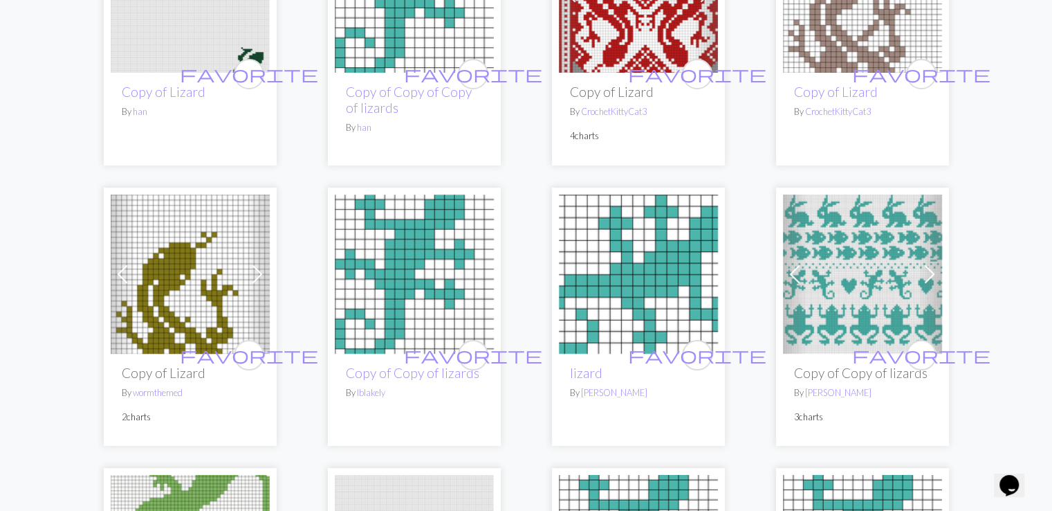
scroll to position [230, 0]
click at [661, 288] on img at bounding box center [638, 273] width 159 height 159
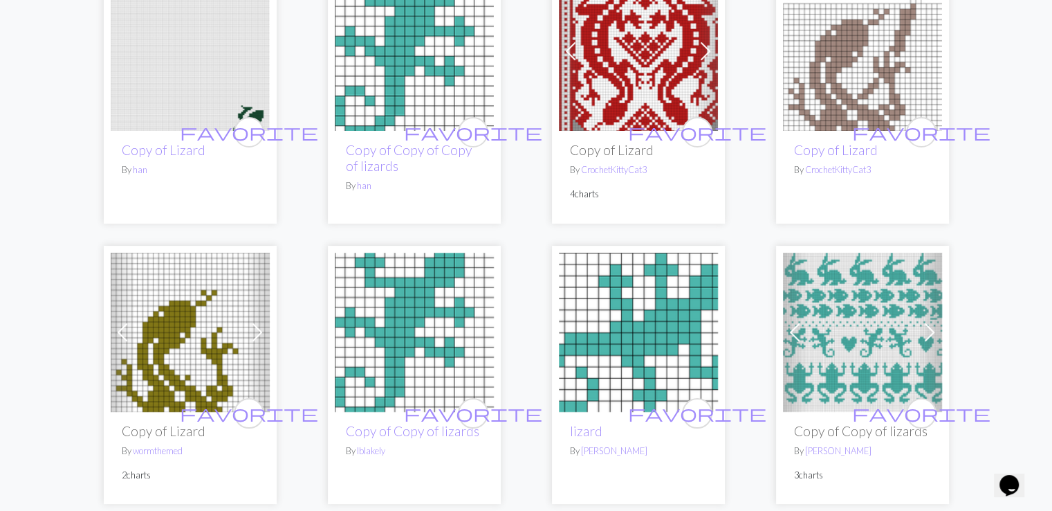
scroll to position [230, 0]
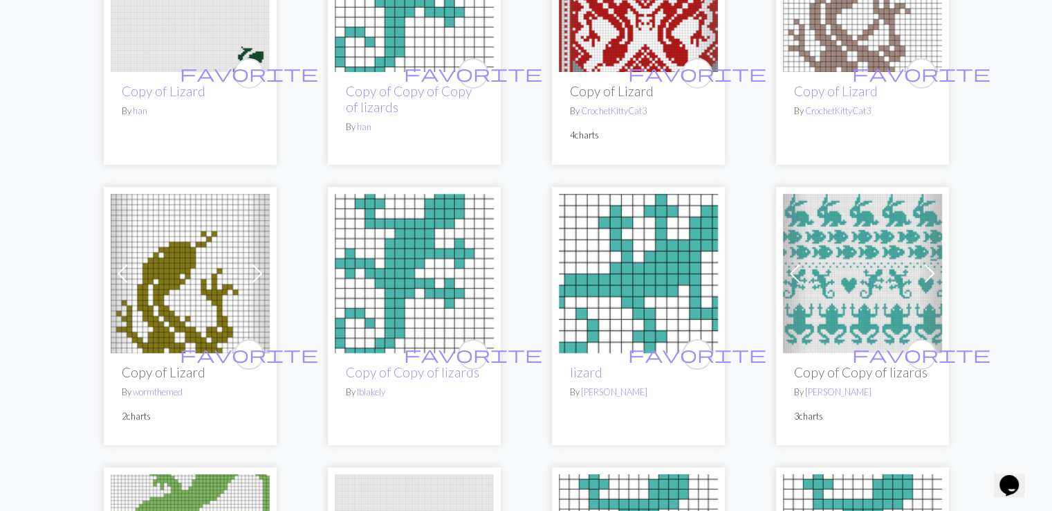
click at [589, 291] on img at bounding box center [638, 273] width 159 height 159
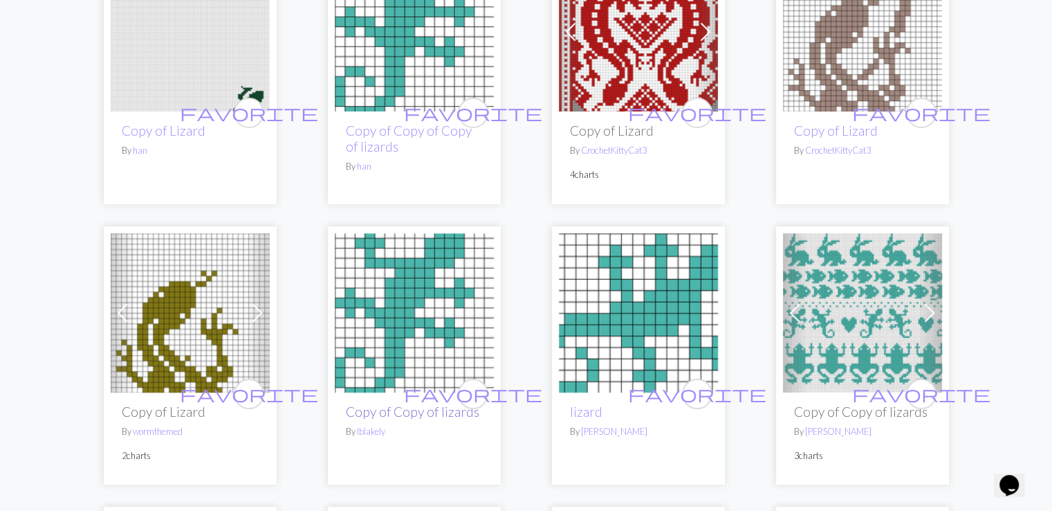
scroll to position [230, 0]
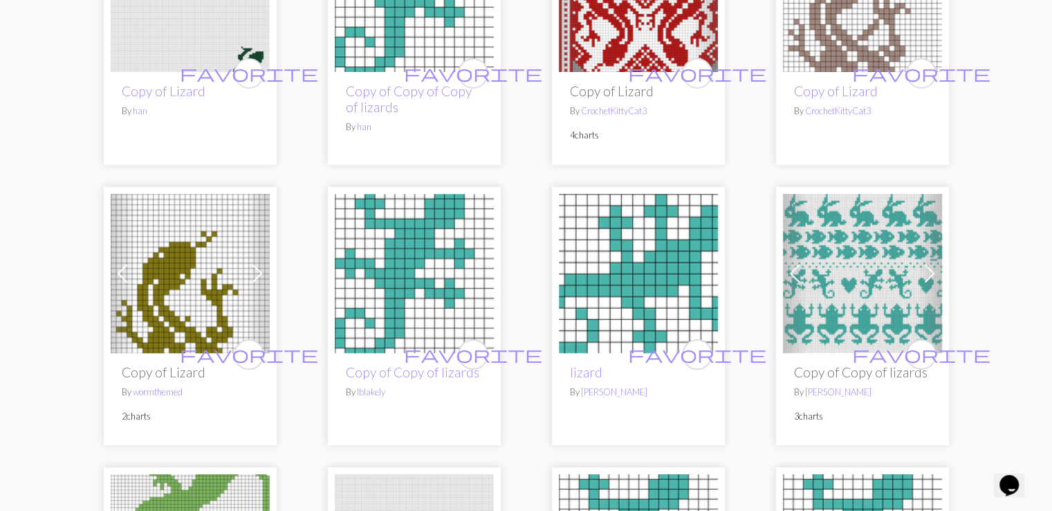
click at [461, 241] on img at bounding box center [414, 273] width 159 height 159
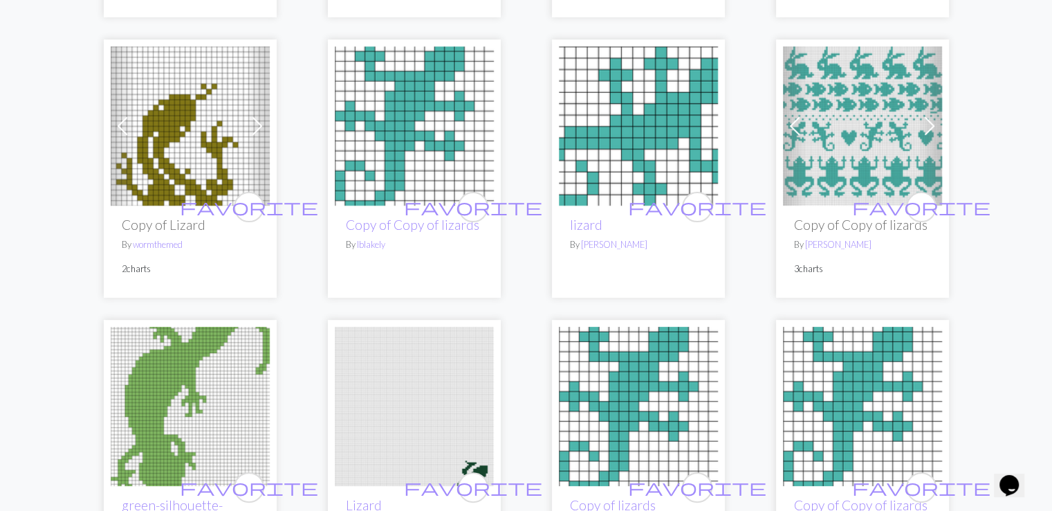
scroll to position [461, 0]
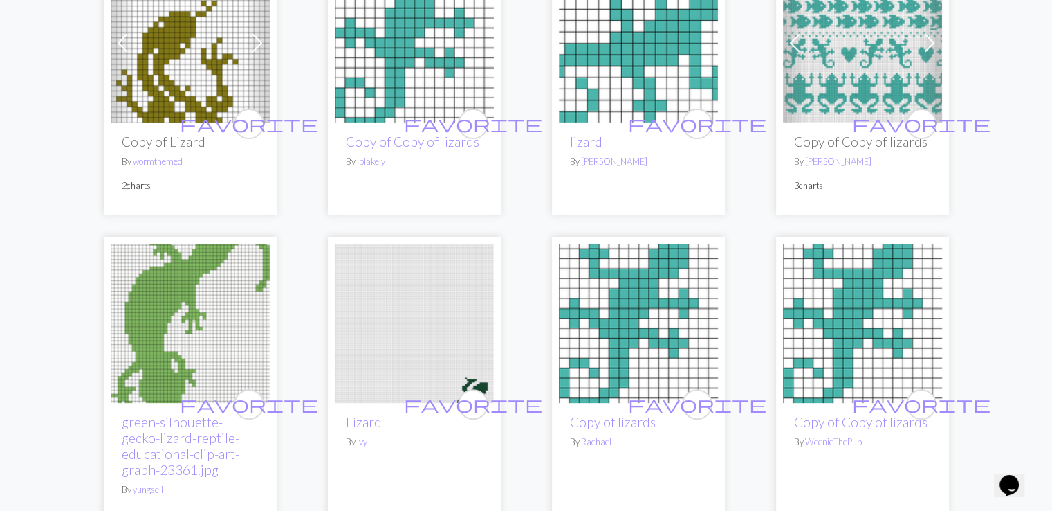
click at [875, 372] on img at bounding box center [862, 323] width 159 height 159
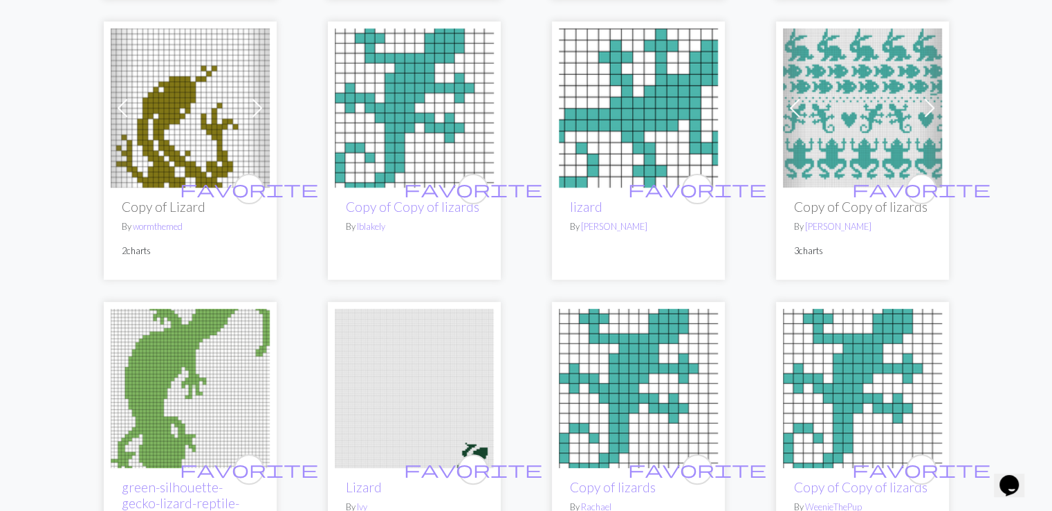
scroll to position [576, 0]
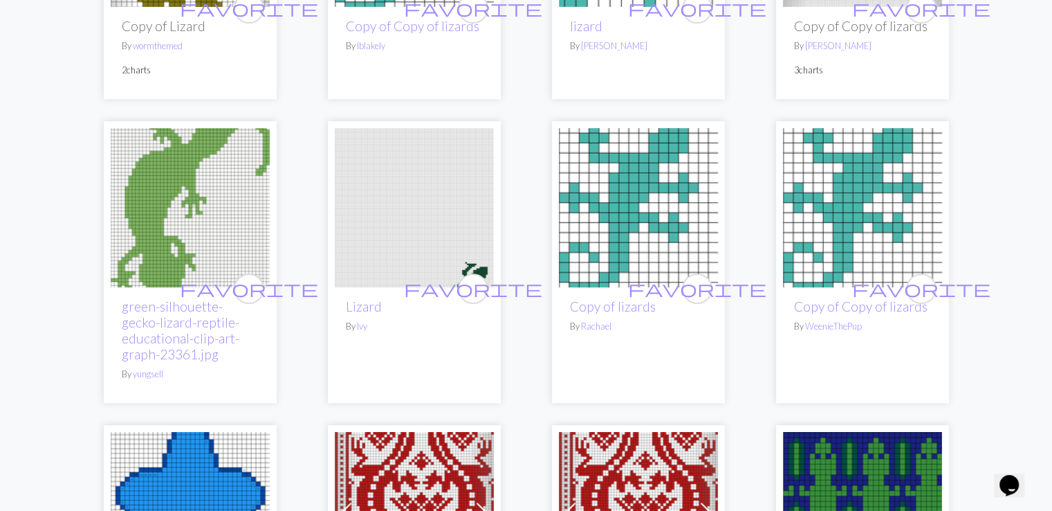
click at [636, 221] on img at bounding box center [638, 207] width 159 height 159
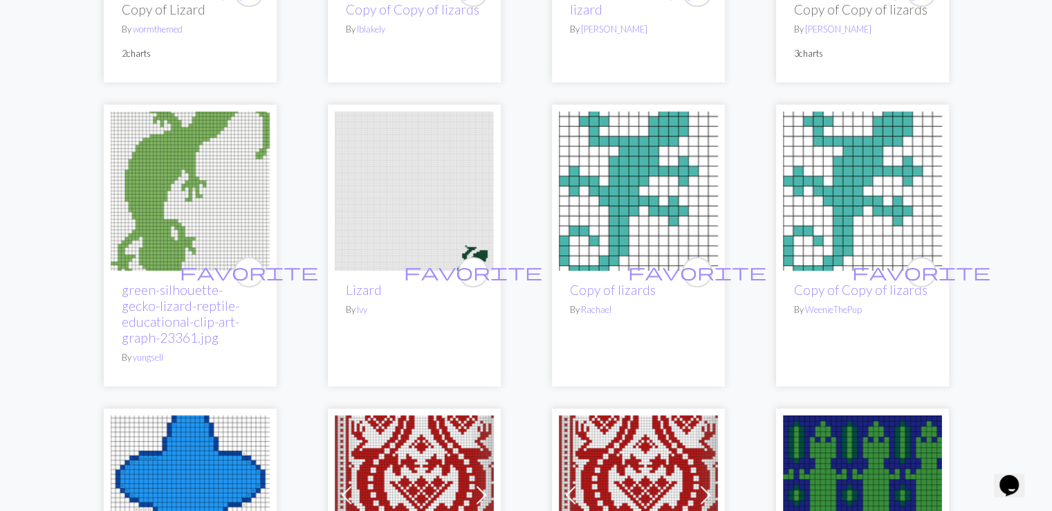
scroll to position [692, 0]
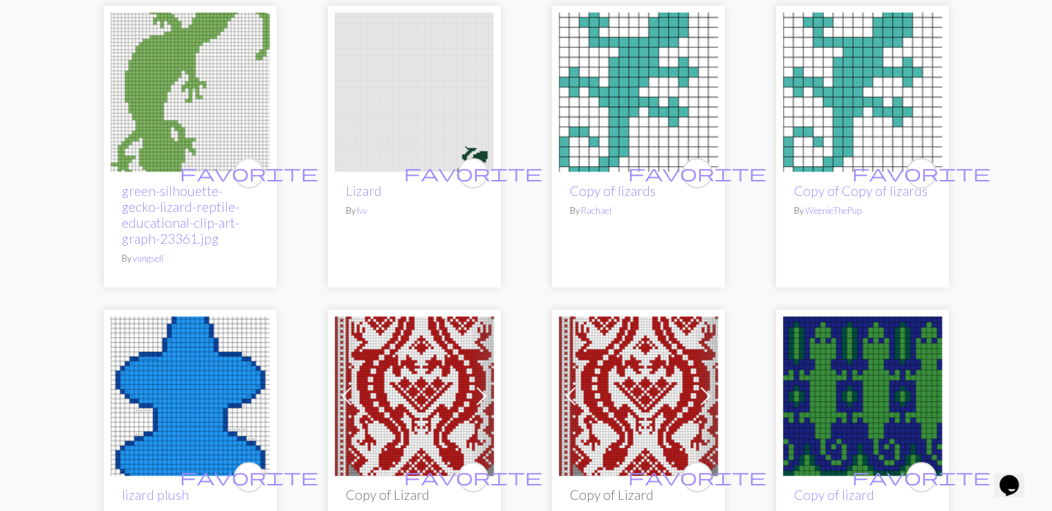
click at [678, 91] on img at bounding box center [638, 91] width 159 height 159
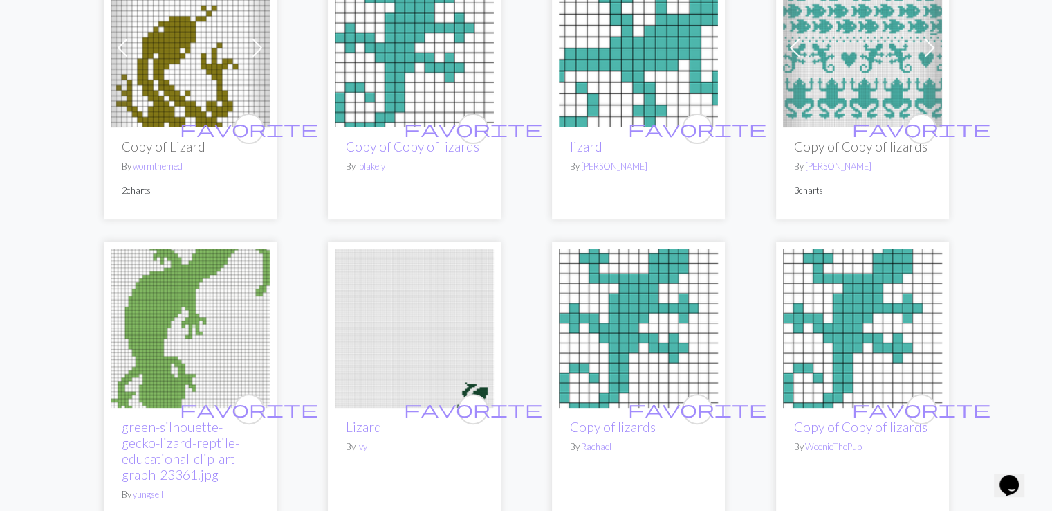
scroll to position [461, 0]
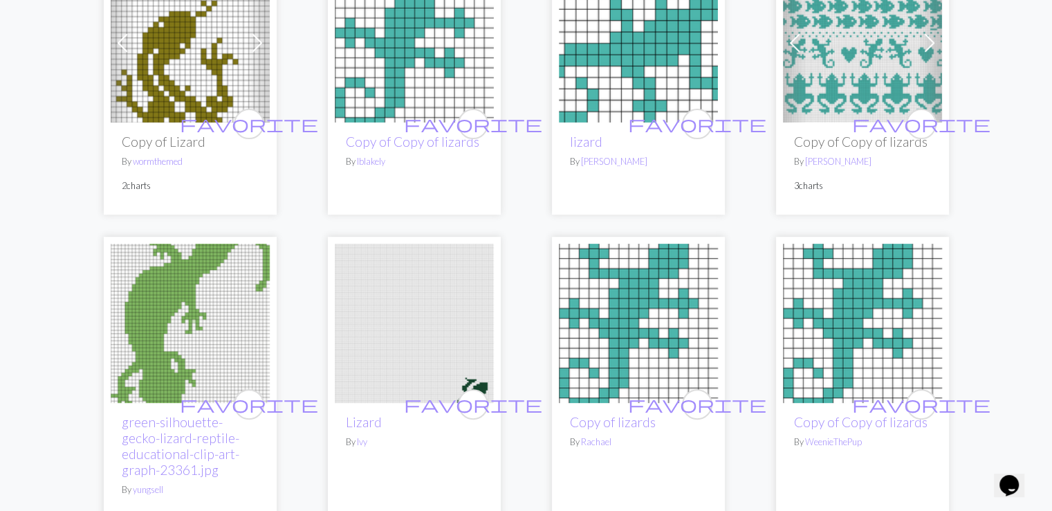
click at [807, 360] on img at bounding box center [862, 323] width 159 height 159
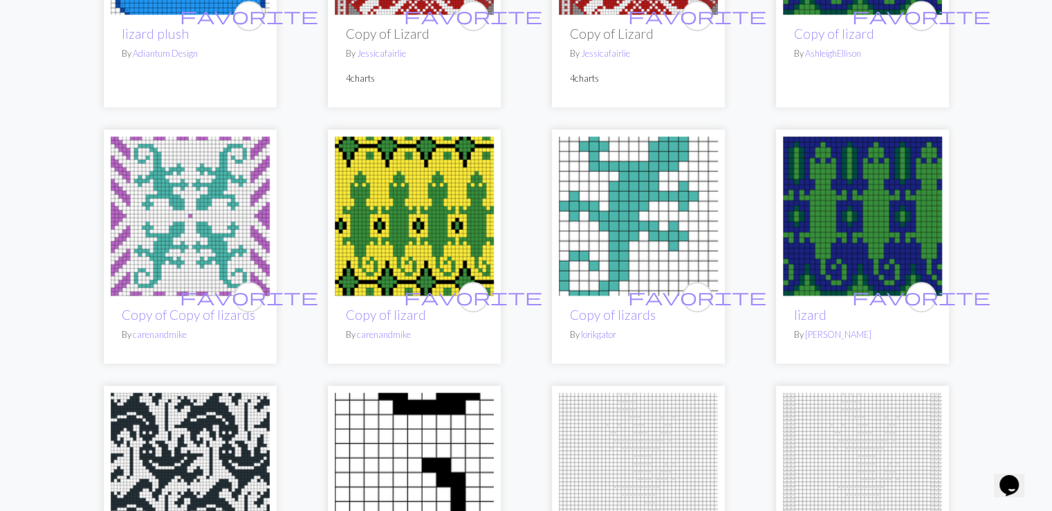
scroll to position [1268, 0]
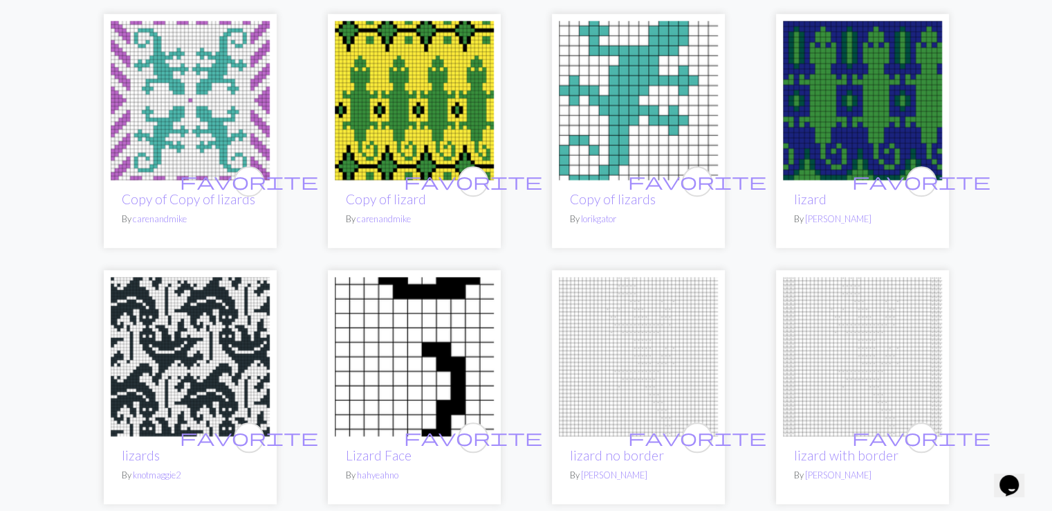
click at [343, 374] on img at bounding box center [414, 356] width 159 height 159
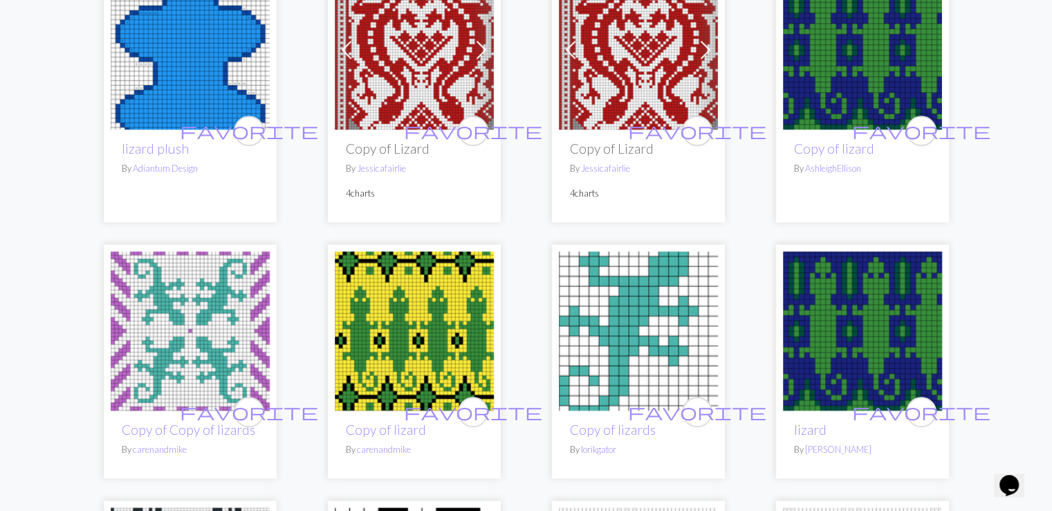
click at [210, 309] on img at bounding box center [190, 330] width 159 height 159
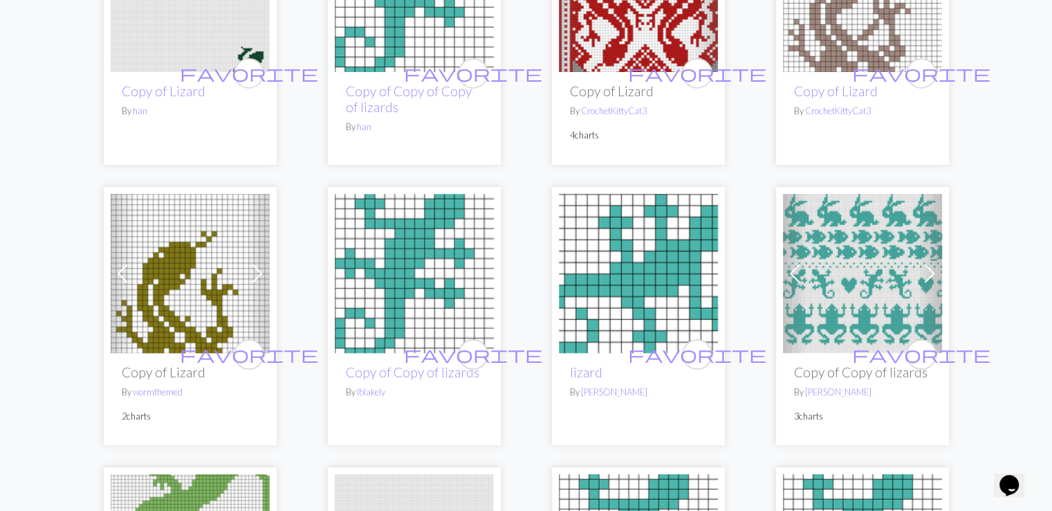
click at [421, 280] on img at bounding box center [414, 273] width 159 height 159
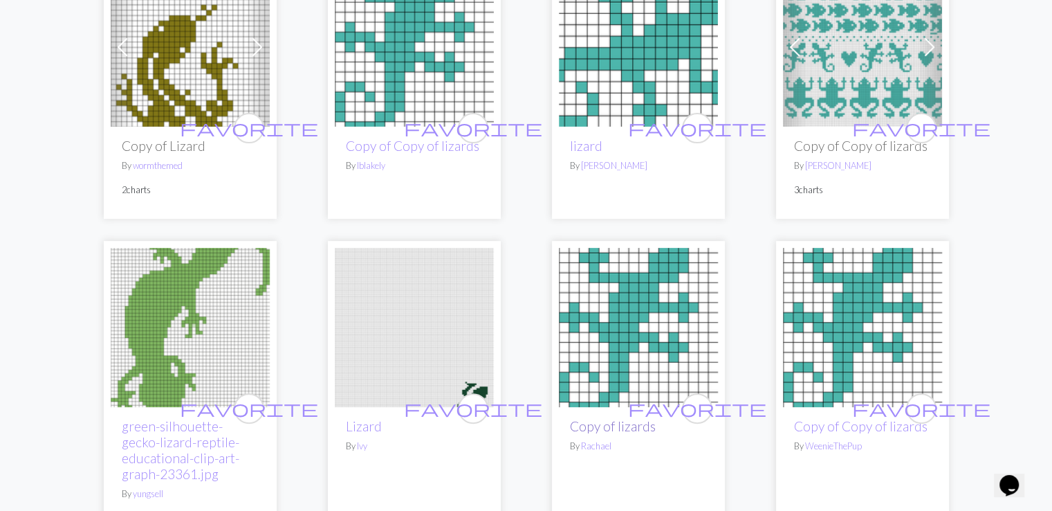
scroll to position [461, 0]
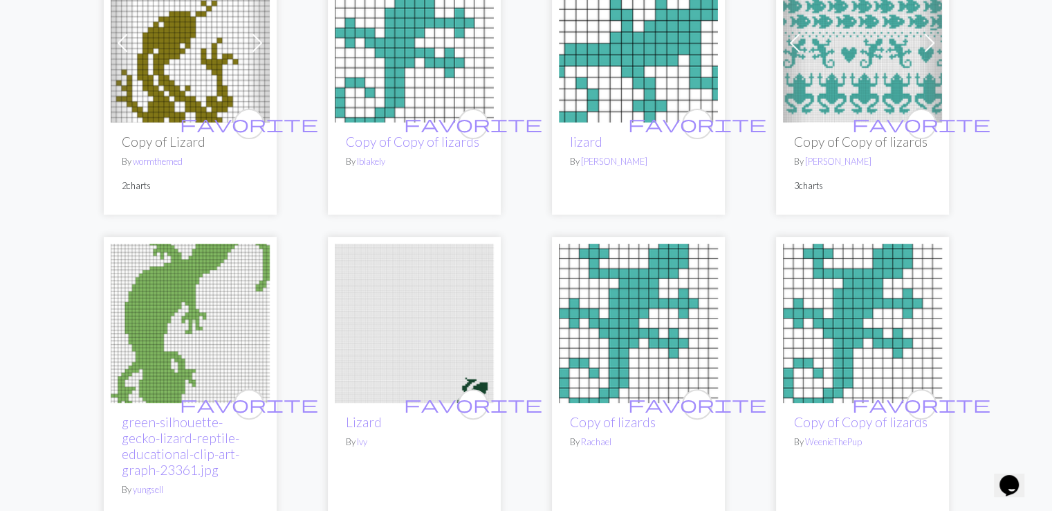
click at [621, 356] on img at bounding box center [638, 323] width 159 height 159
